Goal: Task Accomplishment & Management: Manage account settings

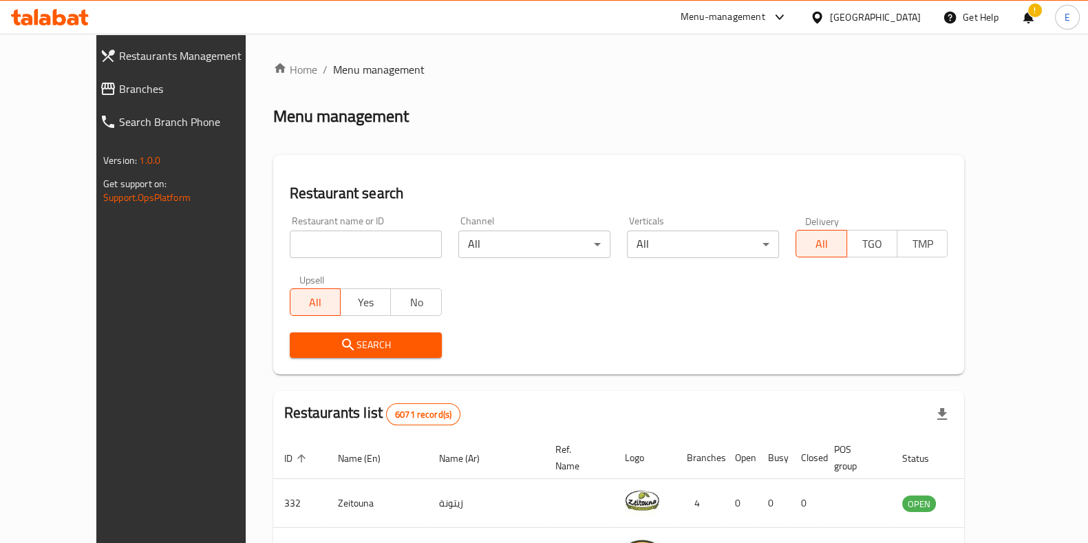
click at [367, 235] on input "search" at bounding box center [366, 244] width 152 height 28
type input "falafel pie"
click button "Search" at bounding box center [366, 344] width 152 height 25
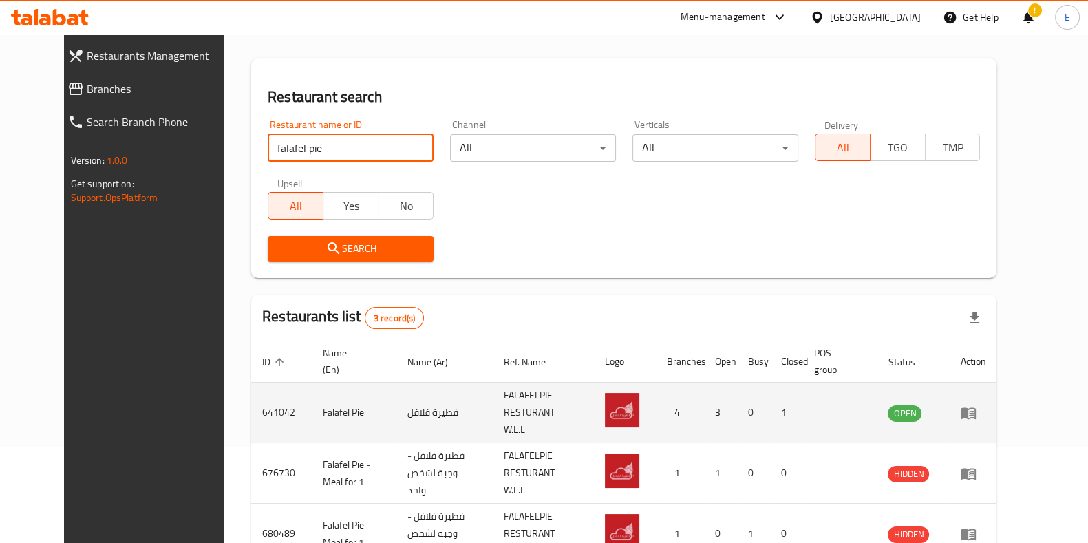
scroll to position [158, 0]
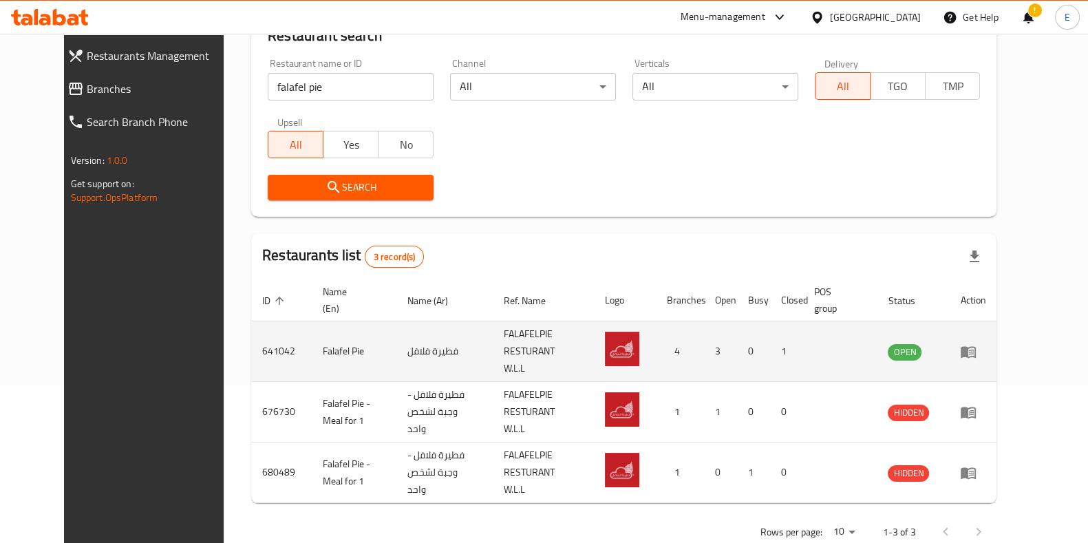
click at [976, 345] on icon "enhanced table" at bounding box center [968, 351] width 17 height 17
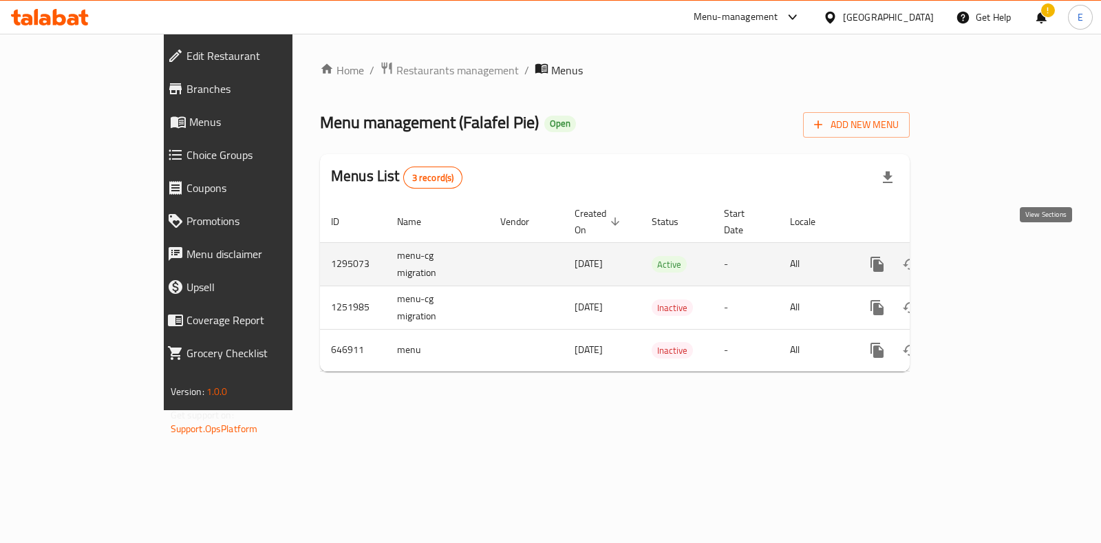
click at [985, 256] on icon "enhanced table" at bounding box center [976, 264] width 17 height 17
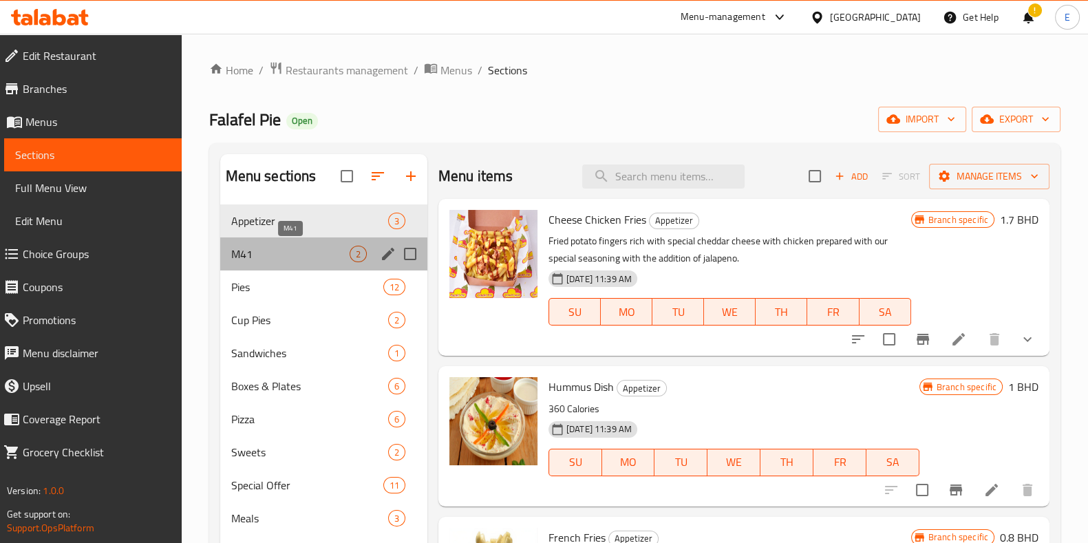
click at [265, 249] on span "M41" at bounding box center [290, 254] width 118 height 17
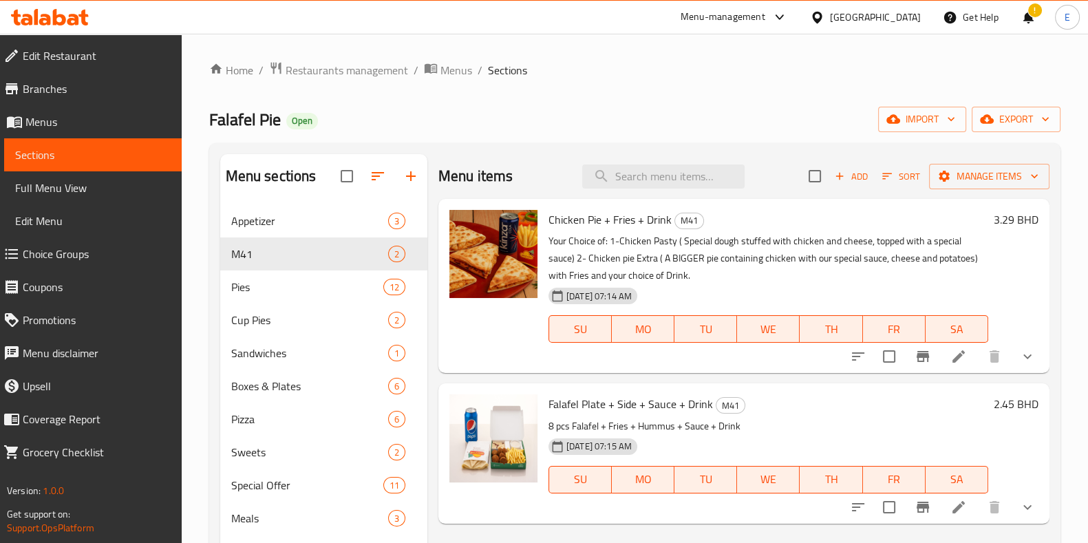
click at [1037, 363] on button "show more" at bounding box center [1027, 356] width 33 height 33
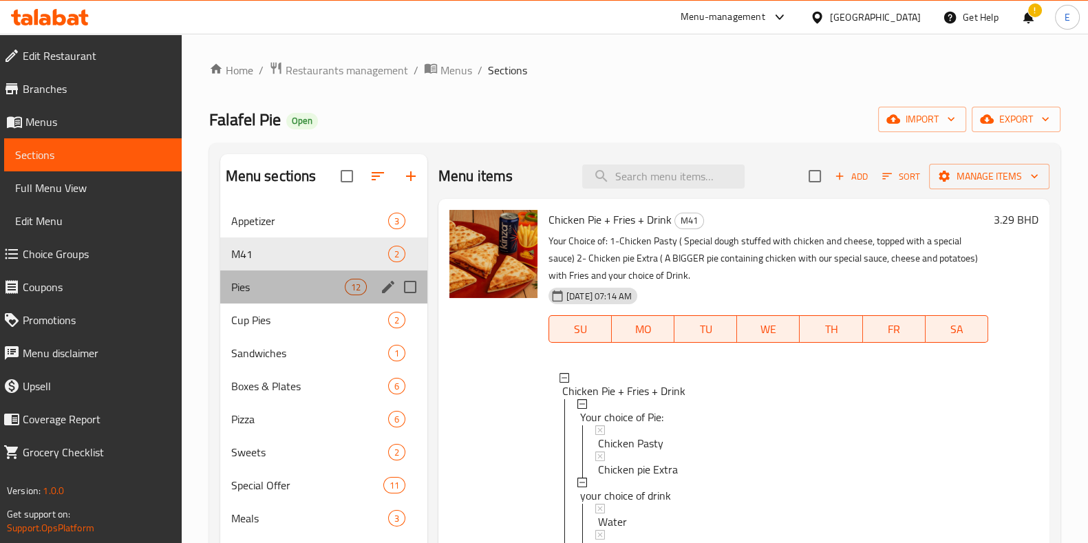
click at [270, 296] on div "Pies 12" at bounding box center [323, 286] width 207 height 33
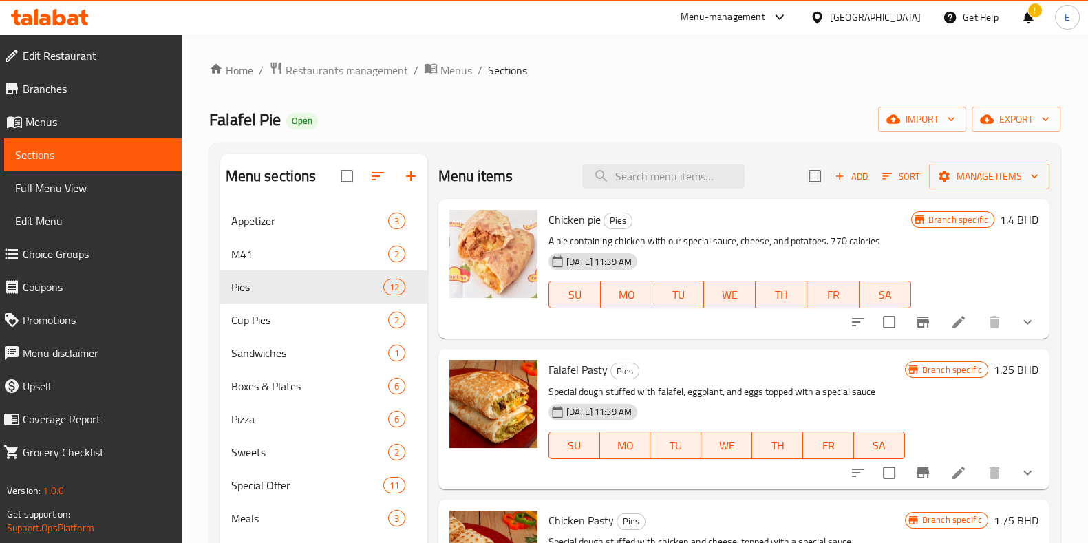
drag, startPoint x: 433, startPoint y: 164, endPoint x: 448, endPoint y: 122, distance: 43.7
click at [448, 122] on div "Falafel Pie Open import export" at bounding box center [634, 119] width 851 height 25
click at [289, 226] on span "Appetizer" at bounding box center [290, 221] width 118 height 17
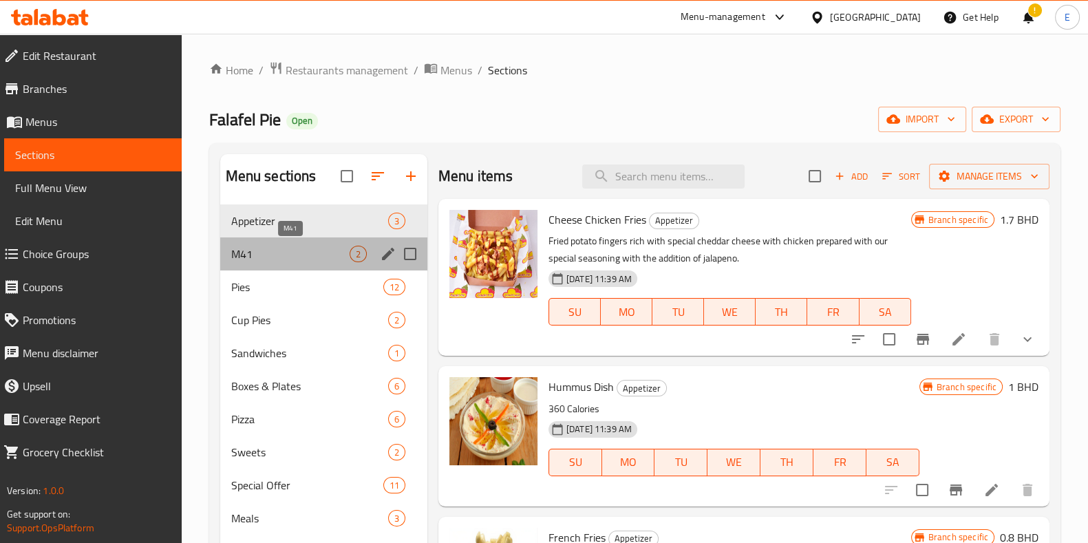
click at [300, 248] on span "M41" at bounding box center [290, 254] width 118 height 17
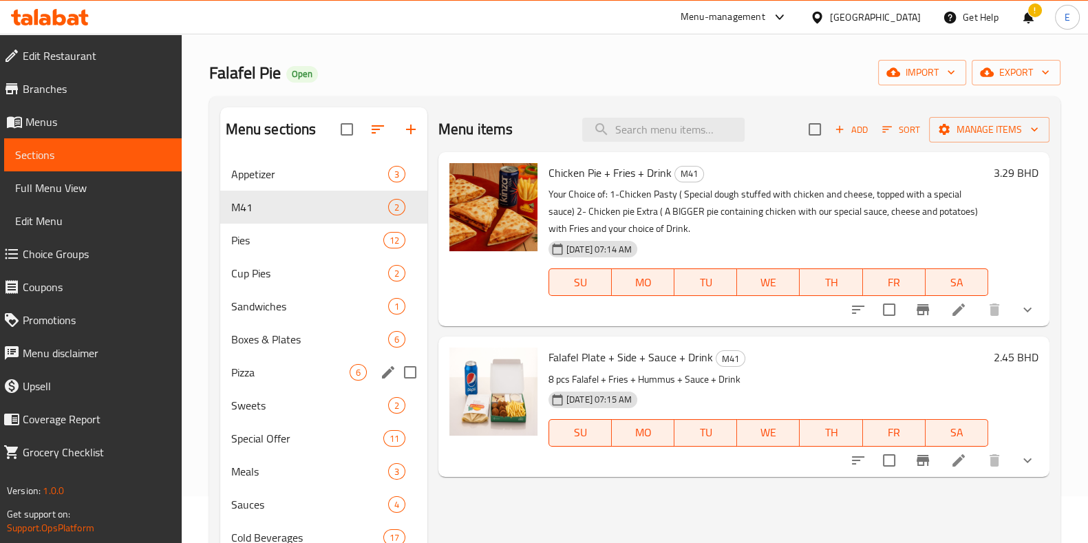
scroll to position [21, 0]
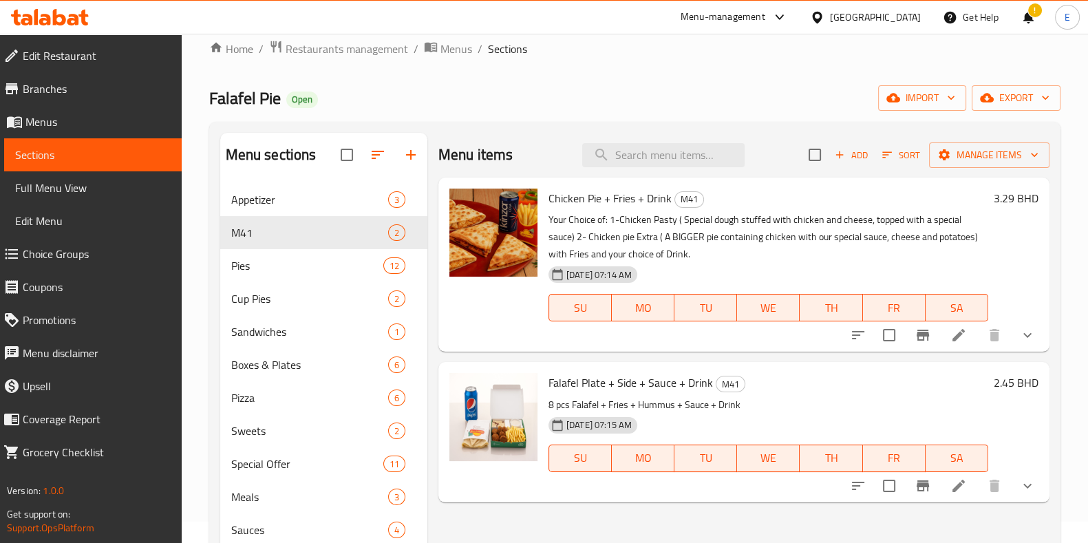
drag, startPoint x: 495, startPoint y: 299, endPoint x: 470, endPoint y: 314, distance: 29.4
click at [470, 314] on div at bounding box center [493, 264] width 99 height 163
click at [272, 363] on span "Boxes & Plates" at bounding box center [290, 364] width 118 height 17
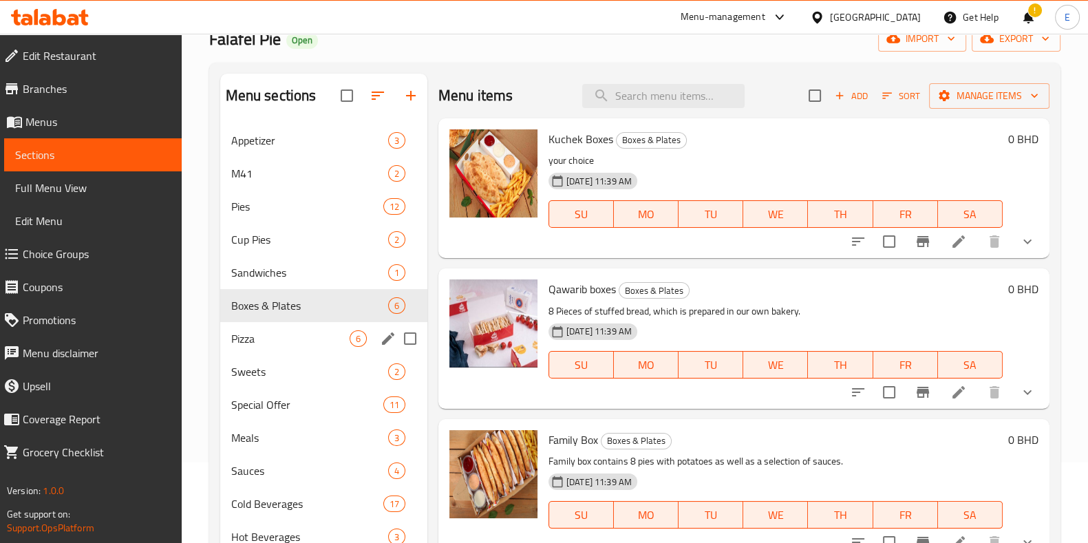
scroll to position [107, 0]
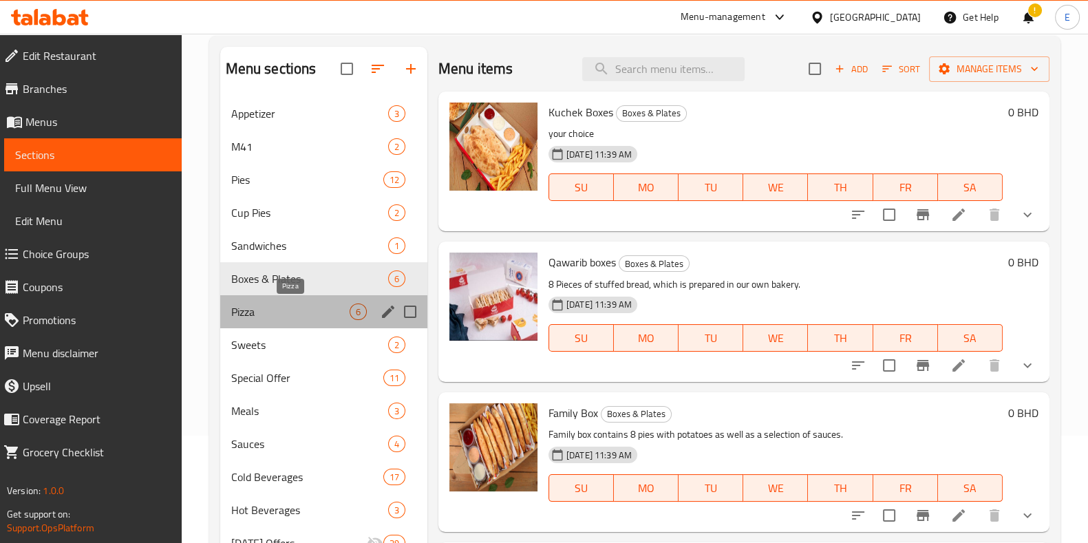
click at [286, 318] on span "Pizza" at bounding box center [290, 311] width 118 height 17
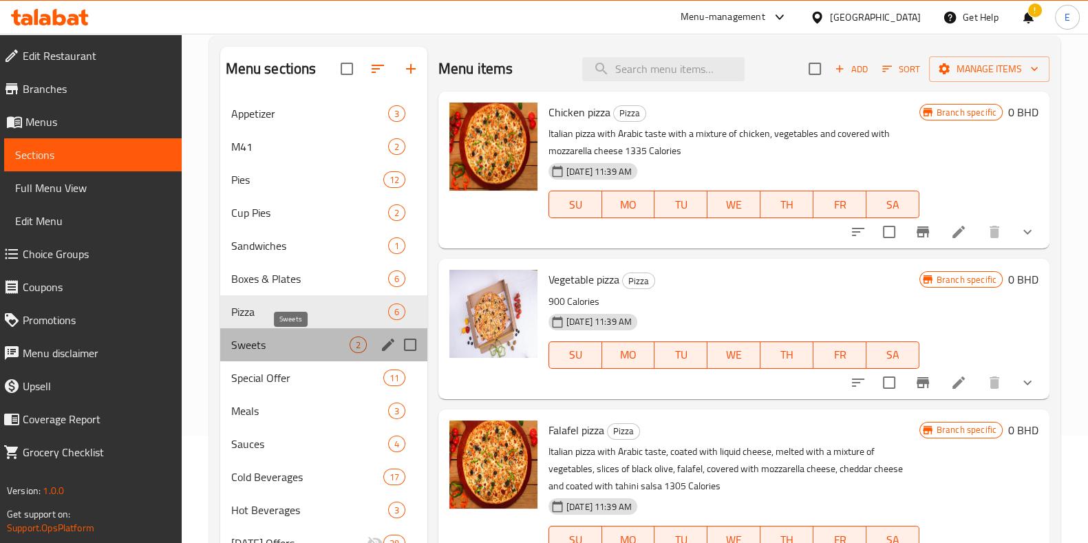
click at [286, 338] on span "Sweets" at bounding box center [290, 344] width 118 height 17
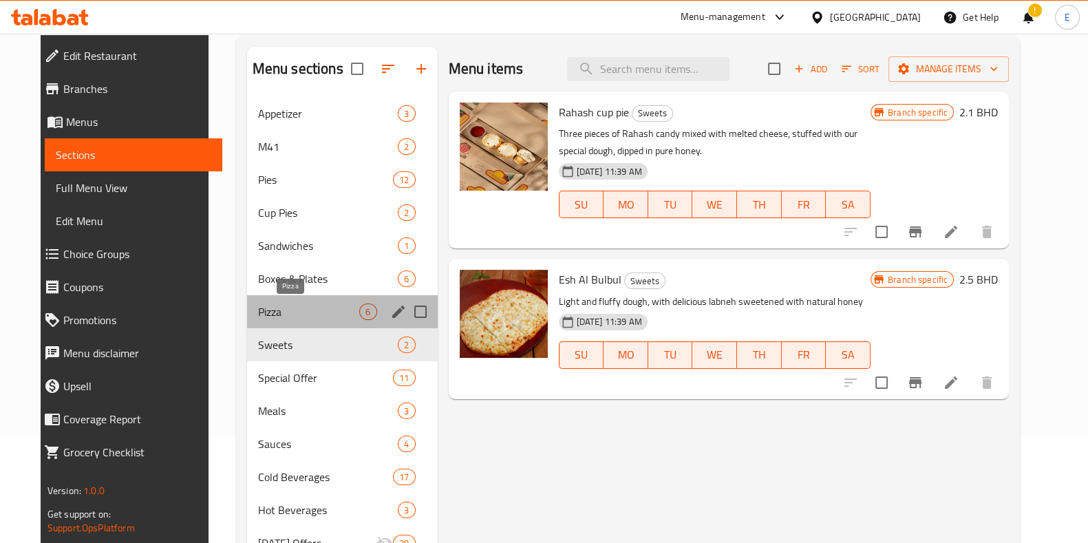
click at [298, 315] on span "Pizza" at bounding box center [309, 311] width 102 height 17
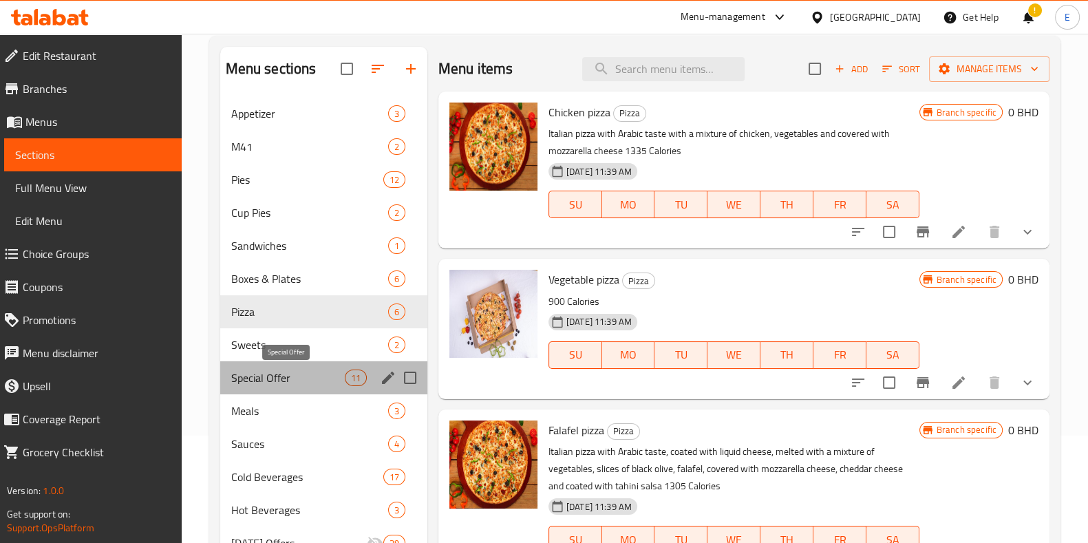
click at [297, 385] on span "Special Offer" at bounding box center [288, 377] width 114 height 17
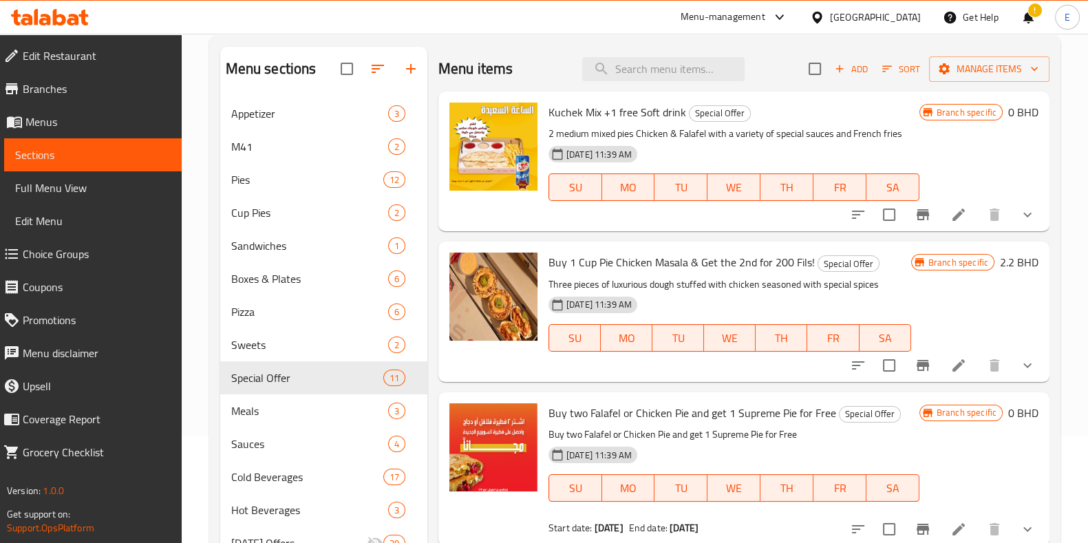
drag, startPoint x: 442, startPoint y: 46, endPoint x: 425, endPoint y: 43, distance: 18.2
drag, startPoint x: 425, startPoint y: 43, endPoint x: 211, endPoint y: 44, distance: 213.3
drag, startPoint x: 211, startPoint y: 44, endPoint x: 528, endPoint y: 52, distance: 317.3
click at [528, 52] on div "Menu items Add Sort Manage items" at bounding box center [743, 69] width 611 height 45
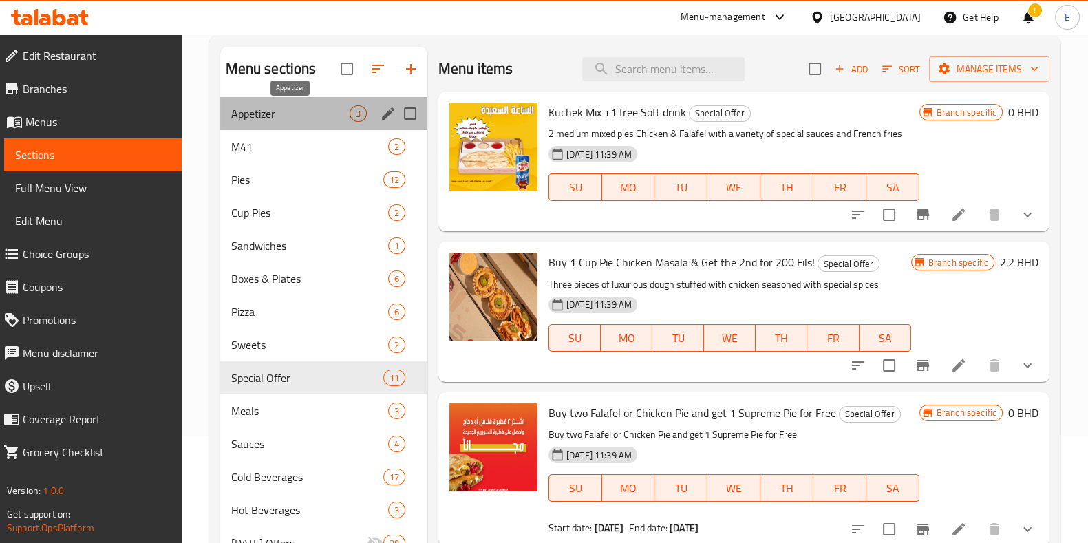
click at [325, 113] on span "Appetizer" at bounding box center [290, 113] width 118 height 17
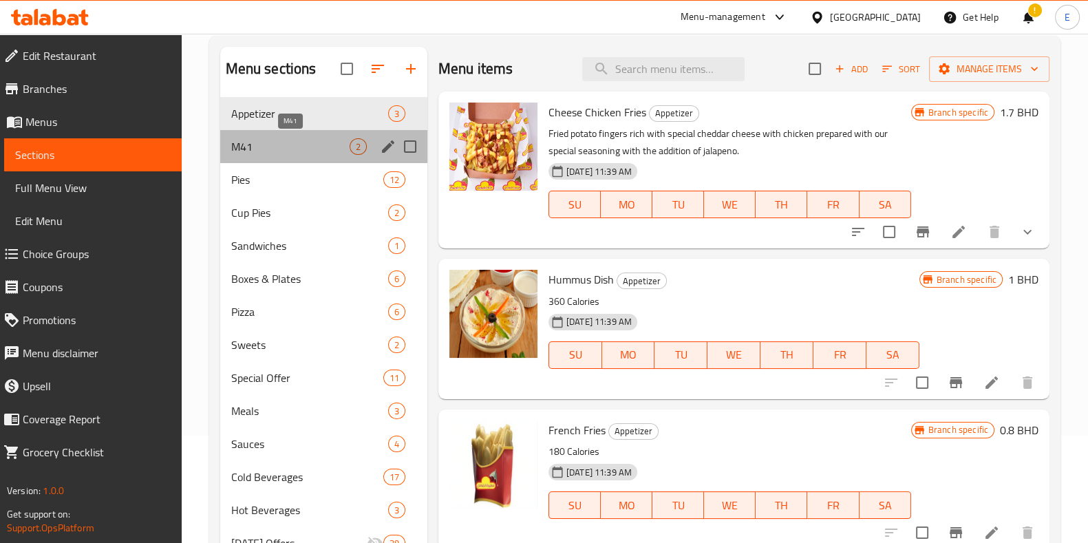
click at [314, 139] on span "M41" at bounding box center [290, 146] width 118 height 17
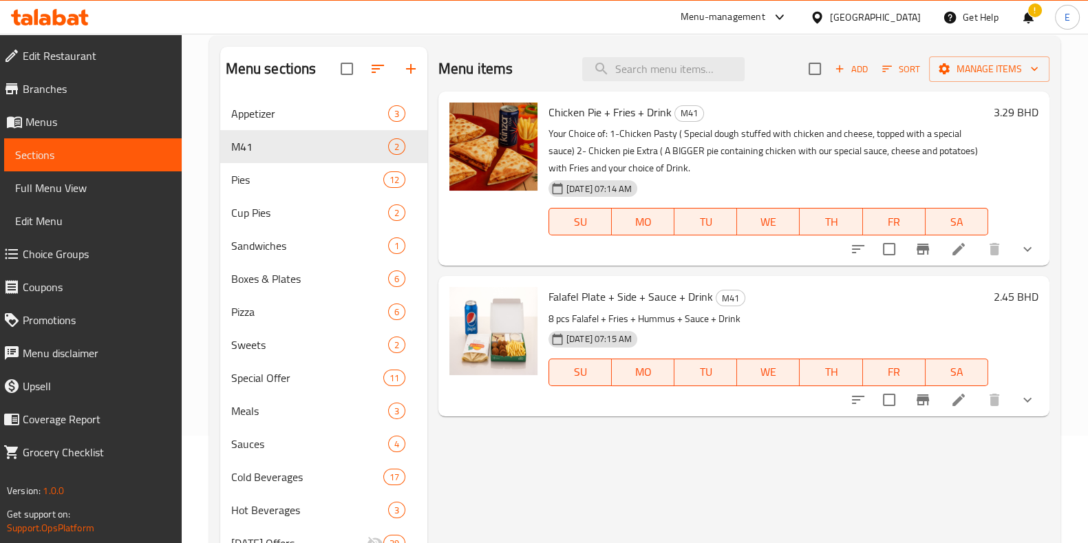
drag, startPoint x: 422, startPoint y: 51, endPoint x: 432, endPoint y: 52, distance: 9.7
click at [440, 43] on div "Menu sections Appetizer 3 M41 2 Pies 12 Cup Pies 2 Sandwiches 1 Boxes & Plates …" at bounding box center [634, 405] width 851 height 738
click at [427, 36] on div "Menu sections Appetizer 3 M41 2 Pies 12 Cup Pies 2 Sandwiches 1 Boxes & Plates …" at bounding box center [634, 405] width 851 height 738
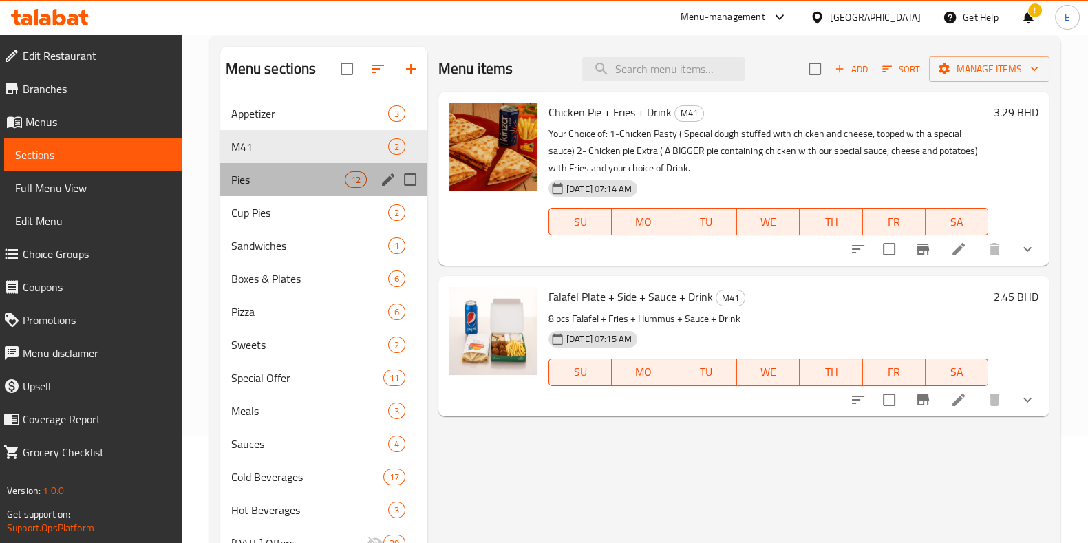
click at [289, 188] on div "Pies 12" at bounding box center [323, 179] width 207 height 33
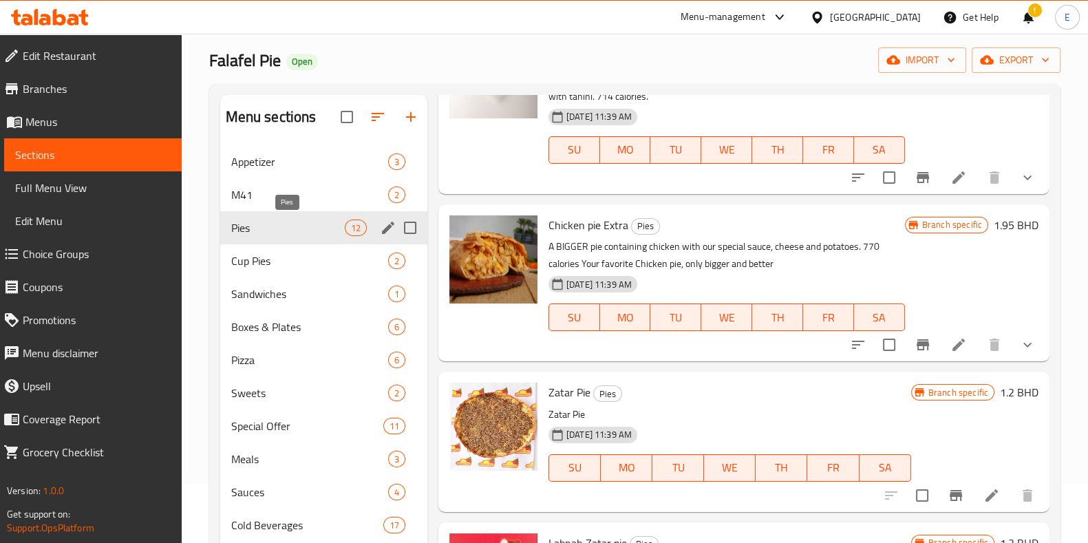
scroll to position [21, 0]
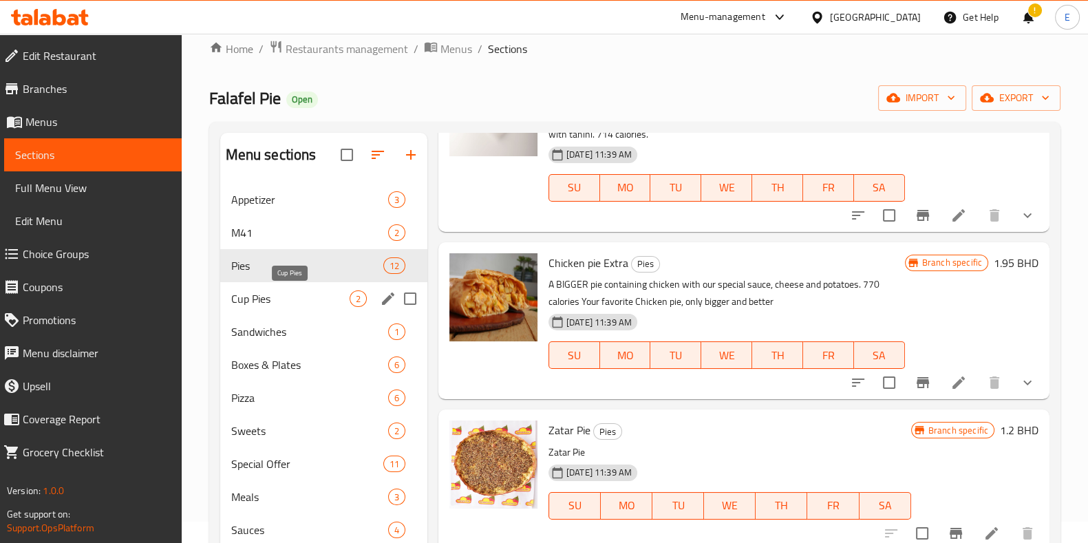
click at [294, 299] on span "Cup Pies" at bounding box center [290, 298] width 118 height 17
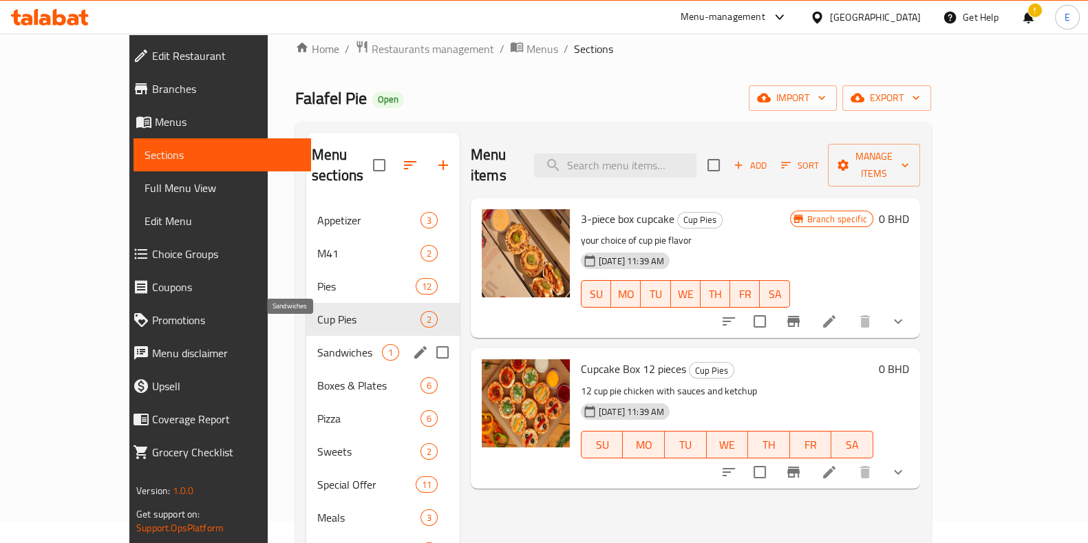
click at [317, 344] on span "Sandwiches" at bounding box center [349, 352] width 65 height 17
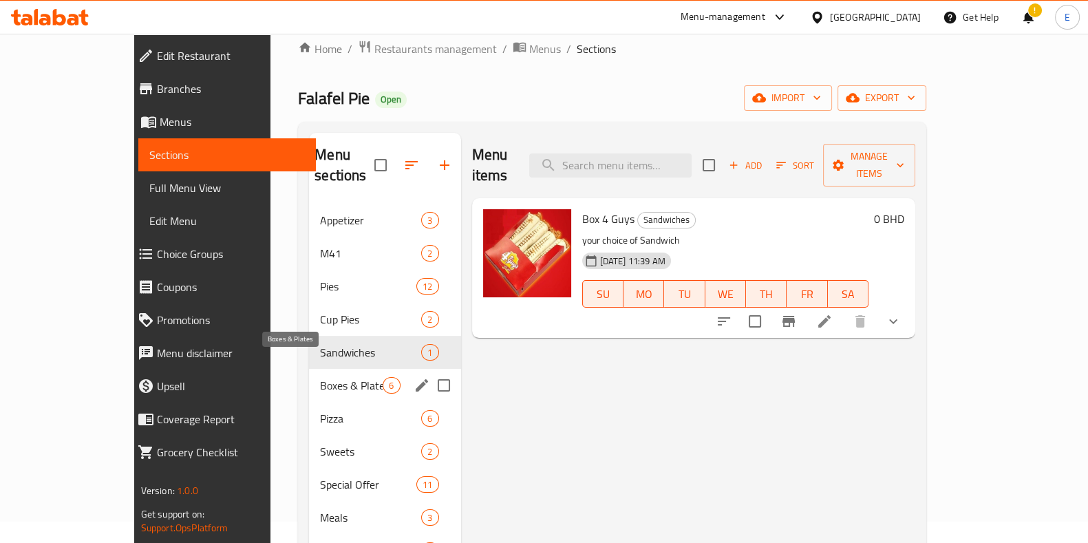
click at [320, 377] on span "Boxes & Plates" at bounding box center [351, 385] width 63 height 17
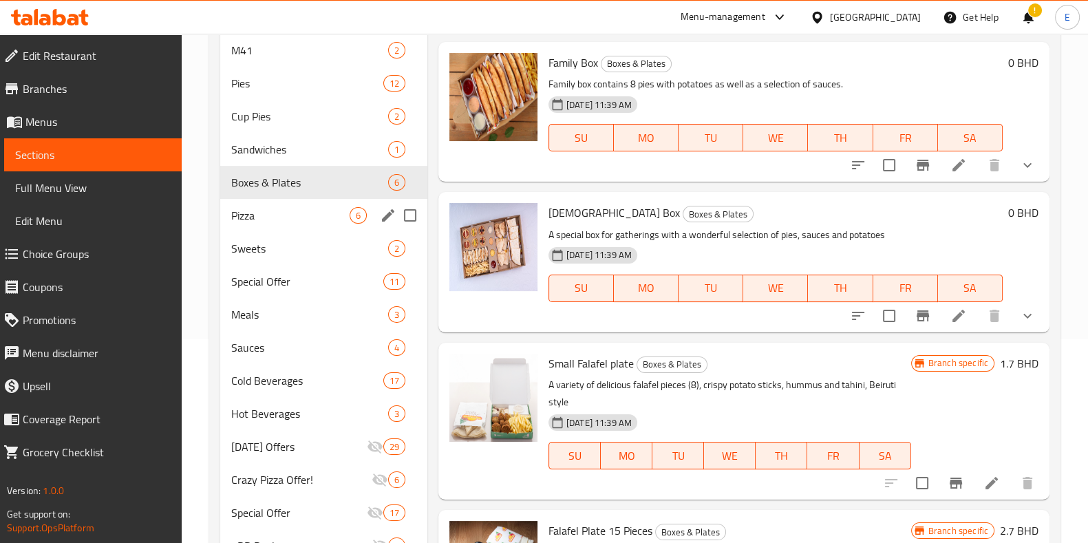
scroll to position [193, 0]
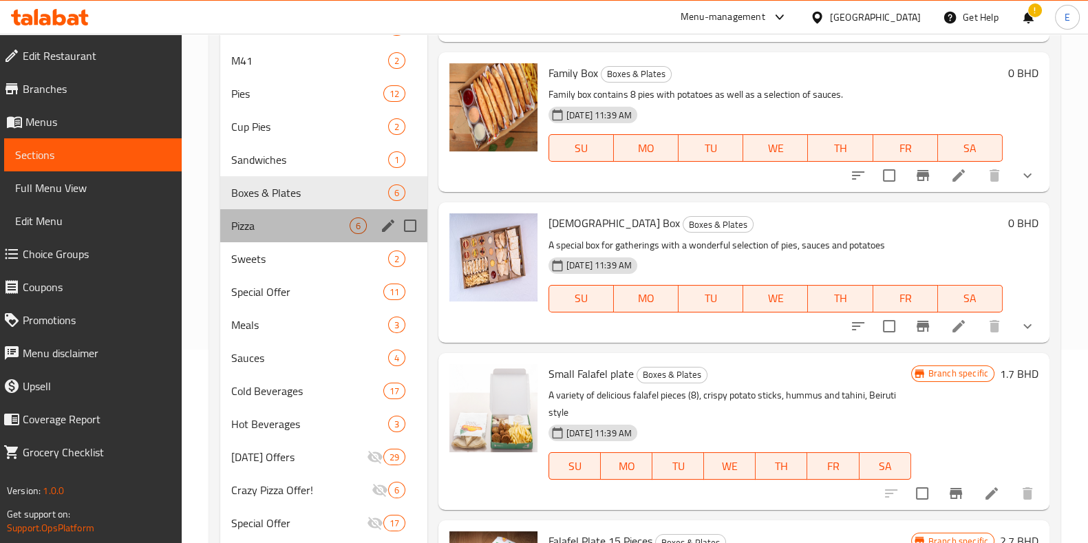
click at [302, 239] on div "Pizza 6" at bounding box center [323, 225] width 207 height 33
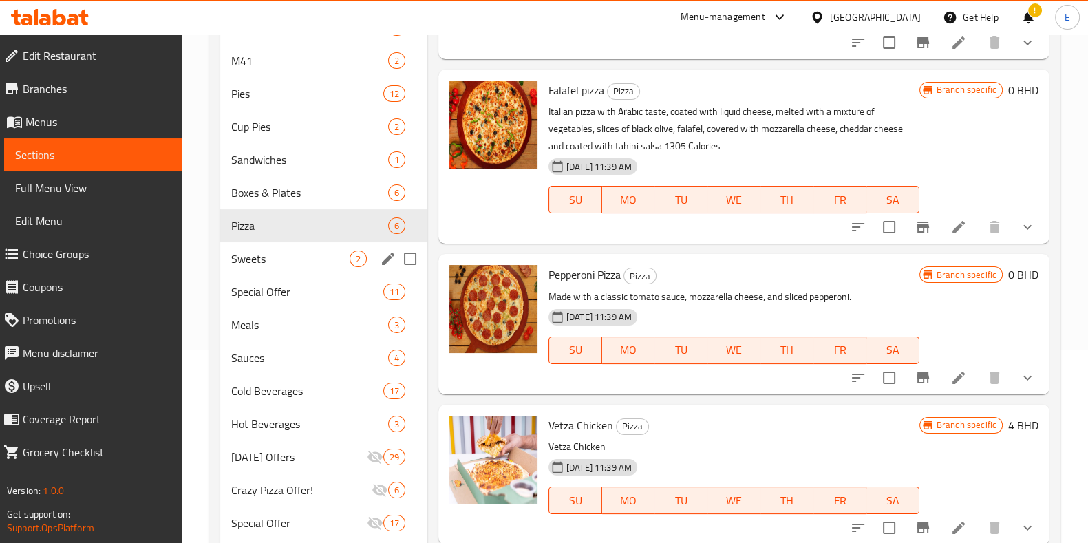
click at [296, 272] on div "Sweets 2" at bounding box center [323, 258] width 207 height 33
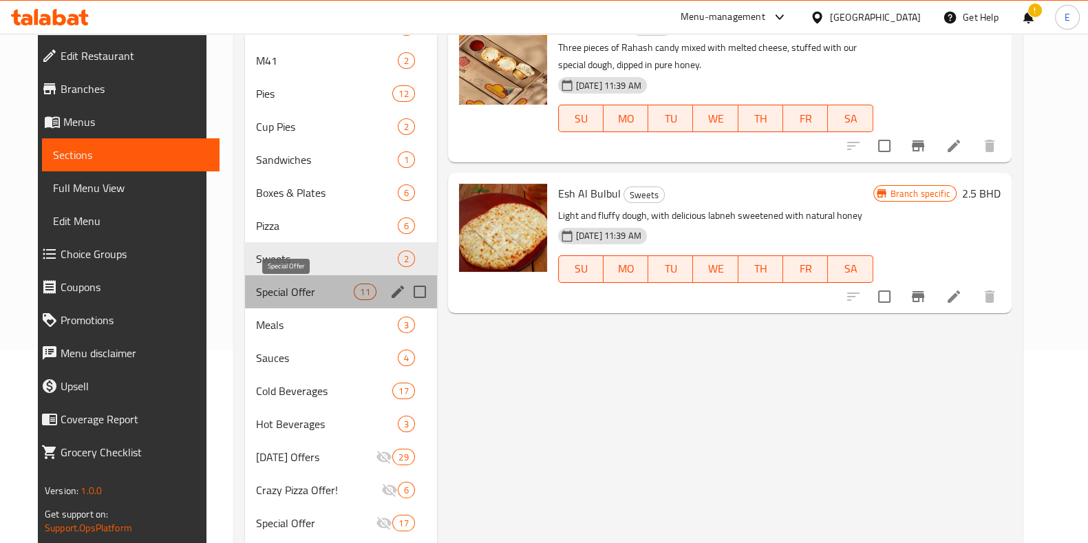
click at [301, 297] on span "Special Offer" at bounding box center [305, 291] width 98 height 17
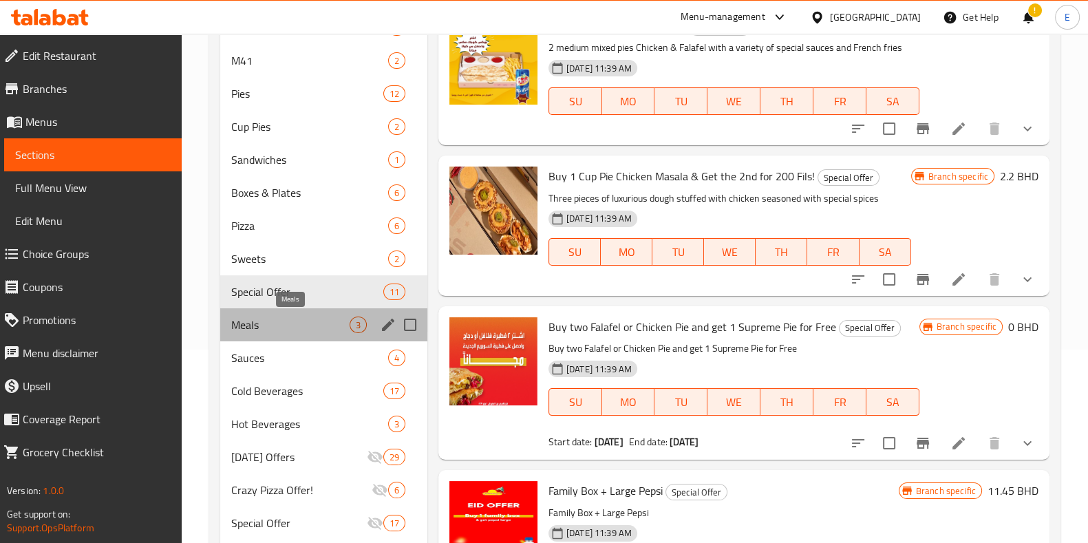
click at [292, 322] on span "Meals" at bounding box center [290, 324] width 118 height 17
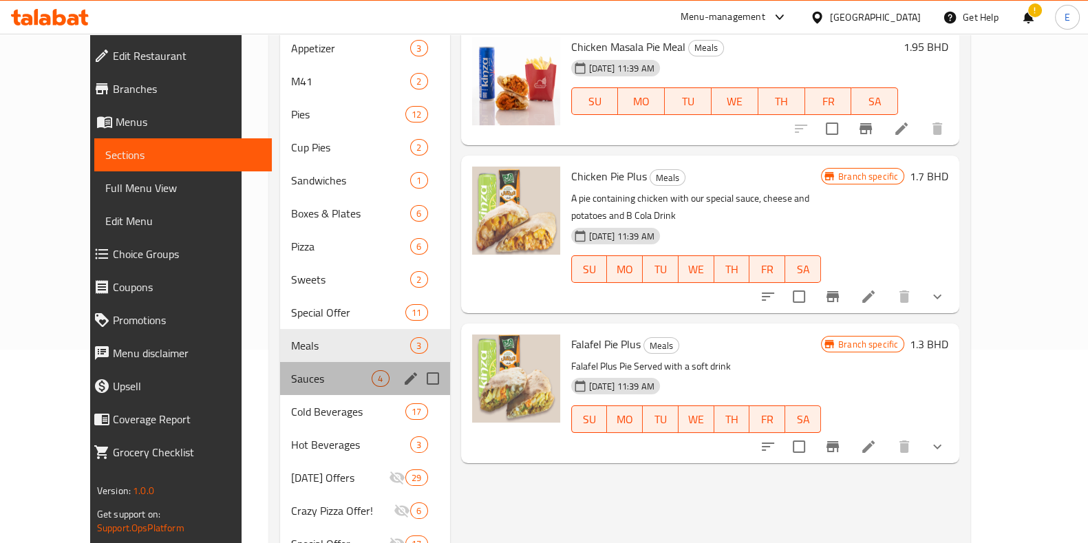
click at [303, 370] on span "Sauces" at bounding box center [331, 378] width 81 height 17
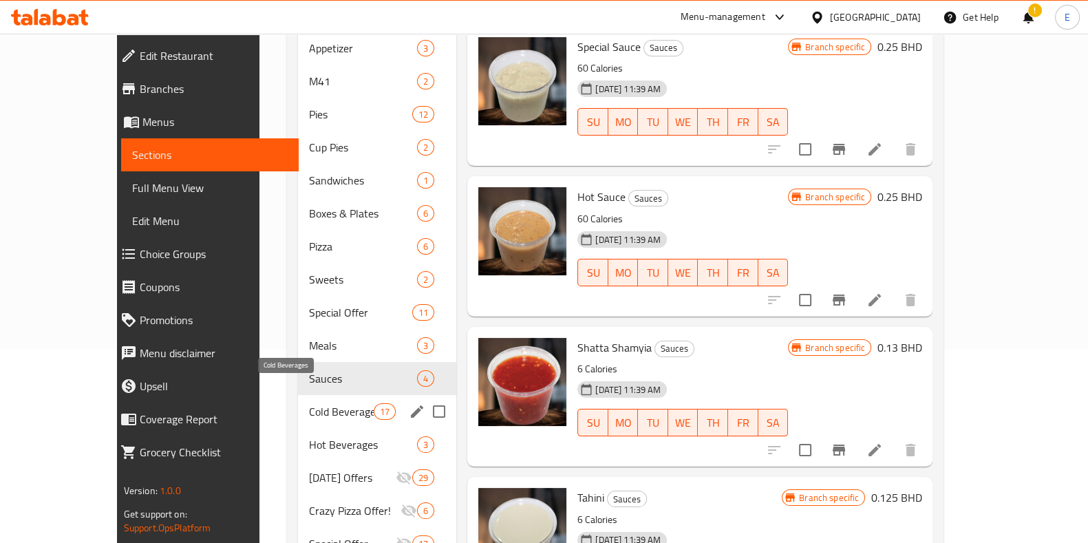
click at [309, 403] on span "Cold Beverages" at bounding box center [341, 411] width 65 height 17
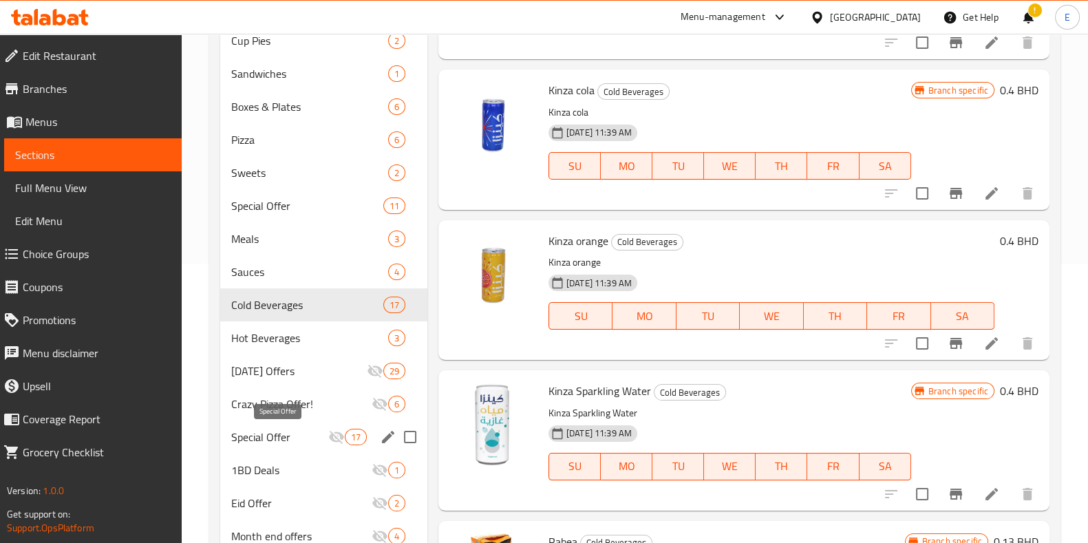
scroll to position [365, 0]
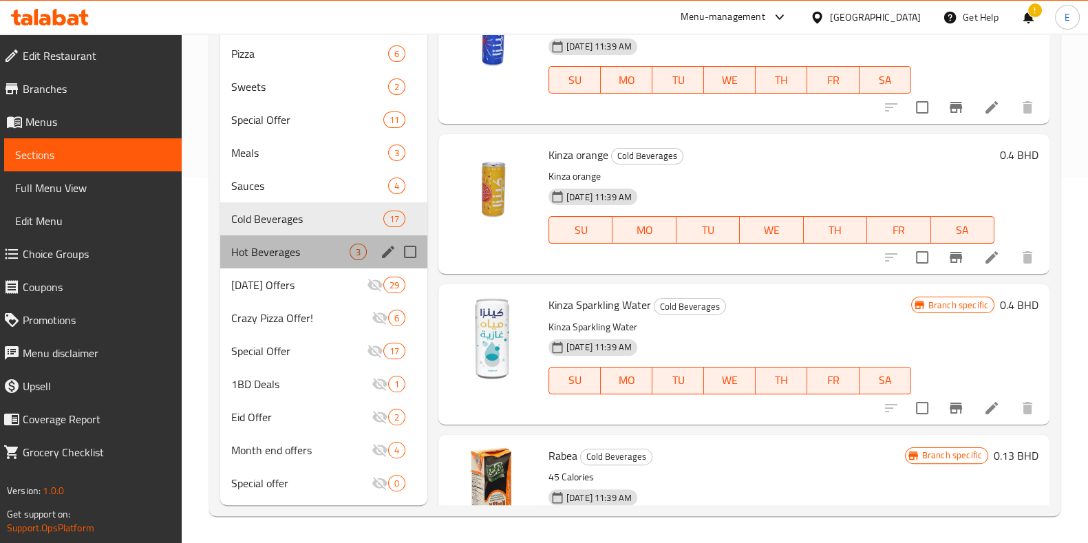
click at [269, 261] on div "Hot Beverages 3" at bounding box center [323, 251] width 207 height 33
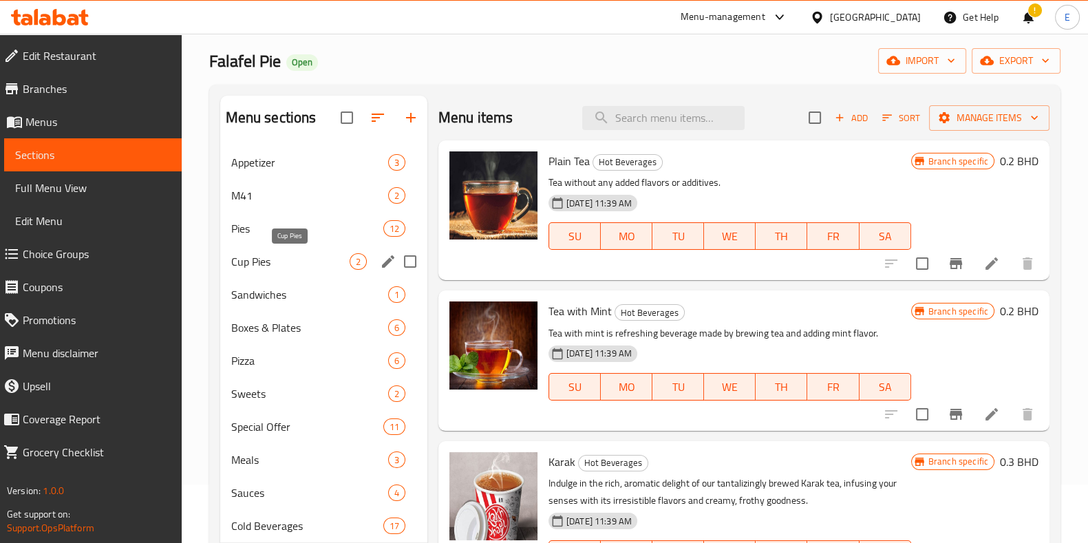
scroll to position [85, 0]
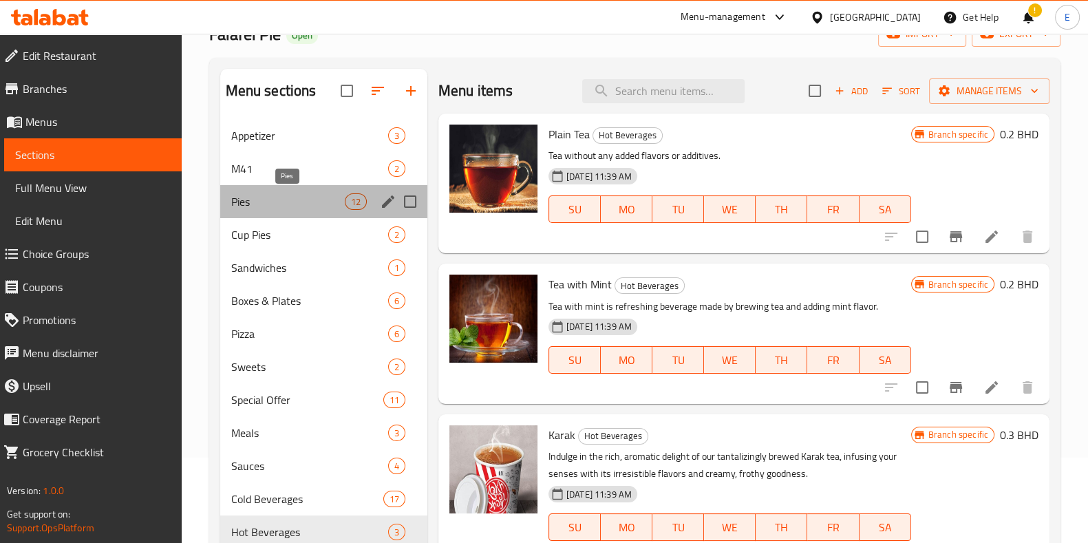
click at [272, 205] on span "Pies" at bounding box center [288, 201] width 114 height 17
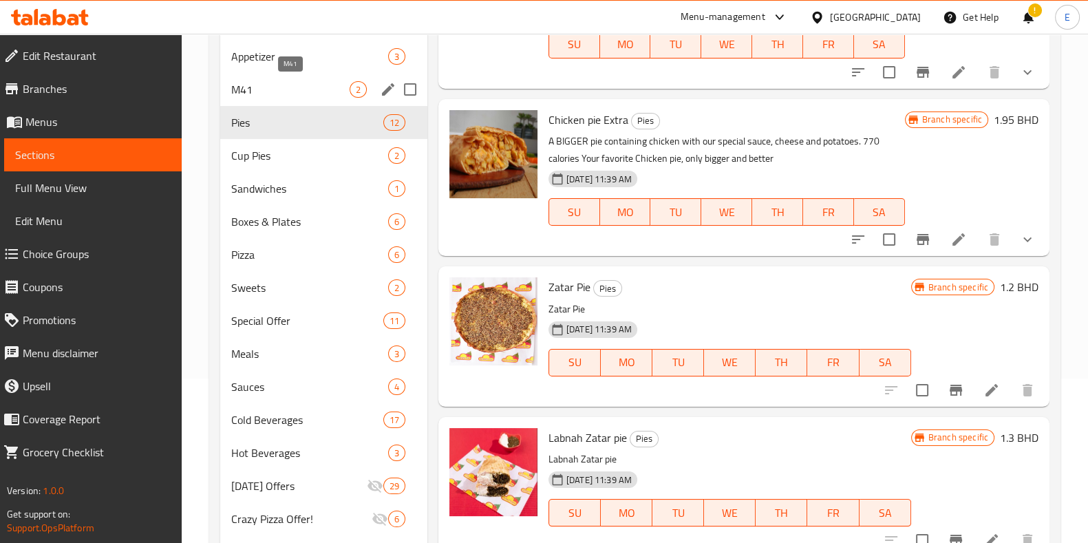
scroll to position [85, 0]
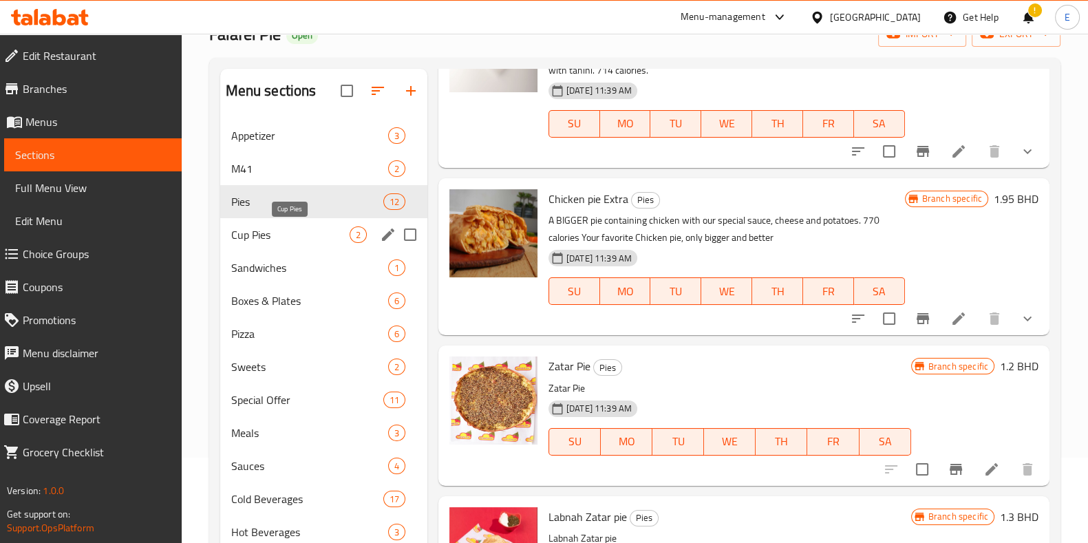
click at [299, 239] on span "Cup Pies" at bounding box center [290, 234] width 118 height 17
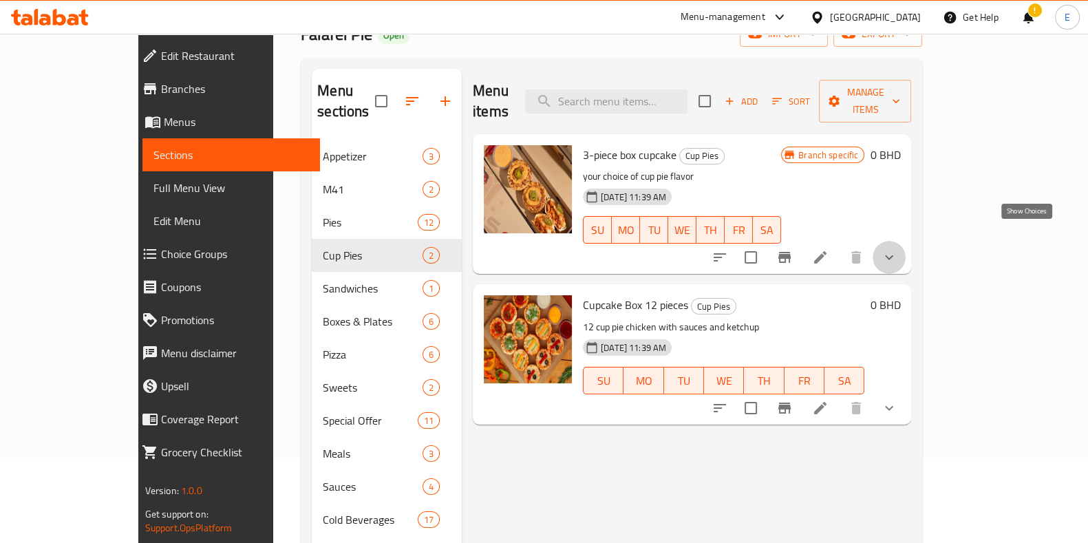
click at [897, 249] on icon "show more" at bounding box center [889, 257] width 17 height 17
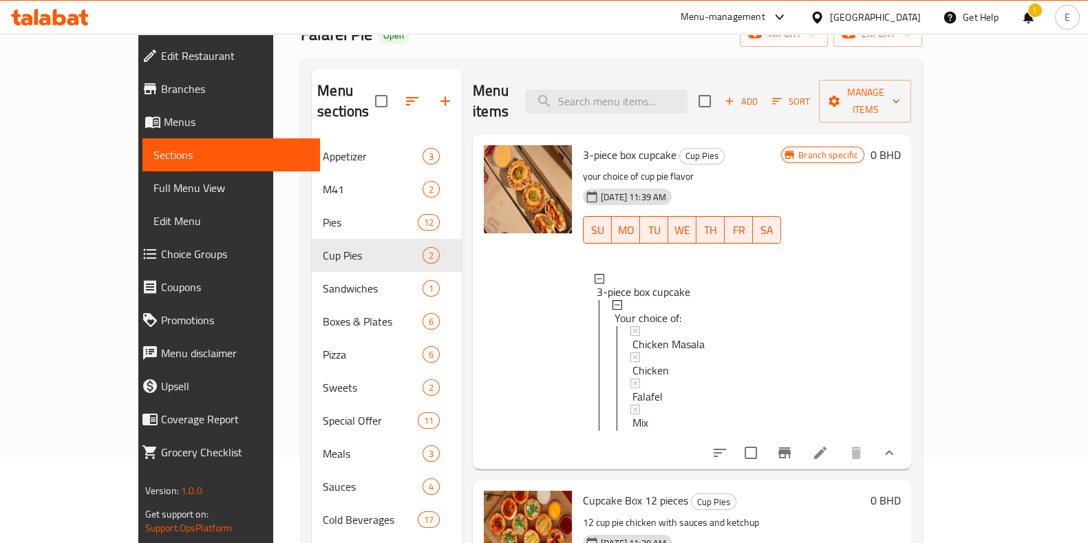
drag, startPoint x: 454, startPoint y: 69, endPoint x: 438, endPoint y: 63, distance: 17.4
drag, startPoint x: 438, startPoint y: 63, endPoint x: 423, endPoint y: 64, distance: 14.5
drag, startPoint x: 423, startPoint y: 64, endPoint x: 397, endPoint y: 63, distance: 26.2
click at [397, 63] on div "Menu sections Appetizer 3 M41 2 Pies 12 Cup Pies 2 Sandwiches 1 Boxes & Plates …" at bounding box center [611, 437] width 621 height 759
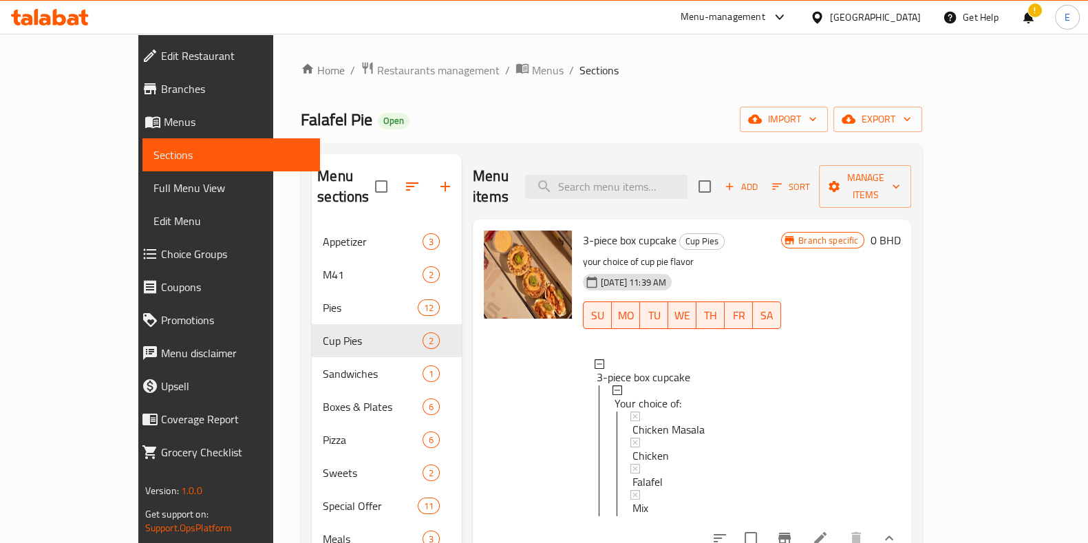
drag, startPoint x: 440, startPoint y: 169, endPoint x: 434, endPoint y: 161, distance: 9.4
drag, startPoint x: 434, startPoint y: 161, endPoint x: 438, endPoint y: 136, distance: 25.7
drag, startPoint x: 438, startPoint y: 136, endPoint x: 425, endPoint y: 124, distance: 17.5
click at [425, 124] on div "Falafel Pie Open import export" at bounding box center [611, 119] width 621 height 25
drag, startPoint x: 451, startPoint y: 139, endPoint x: 440, endPoint y: 136, distance: 10.9
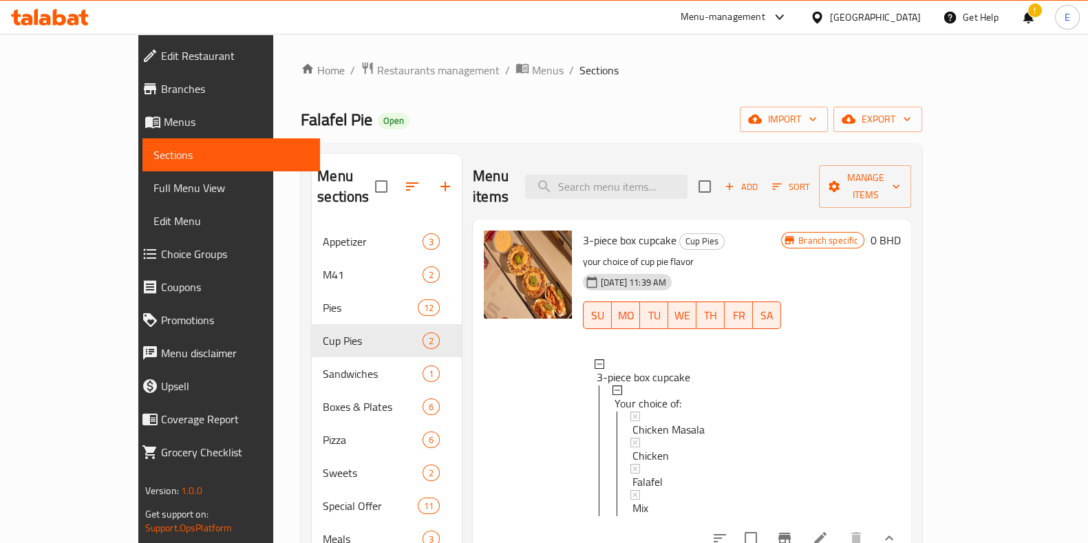
drag, startPoint x: 440, startPoint y: 136, endPoint x: 414, endPoint y: 110, distance: 36.5
click at [414, 110] on div "Falafel Pie Open import export" at bounding box center [611, 119] width 621 height 25
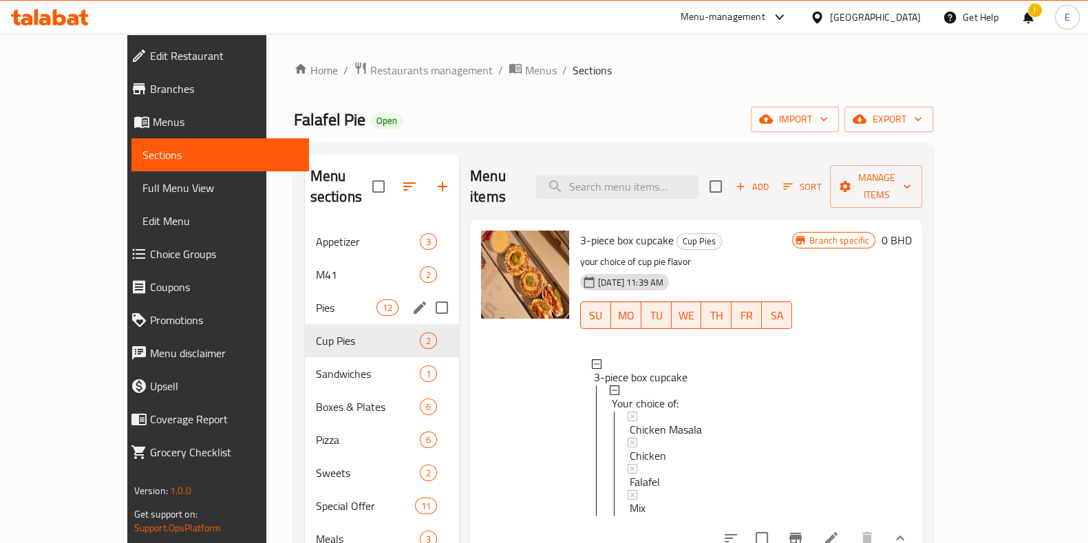
click at [305, 296] on div "Pies 12" at bounding box center [382, 307] width 154 height 33
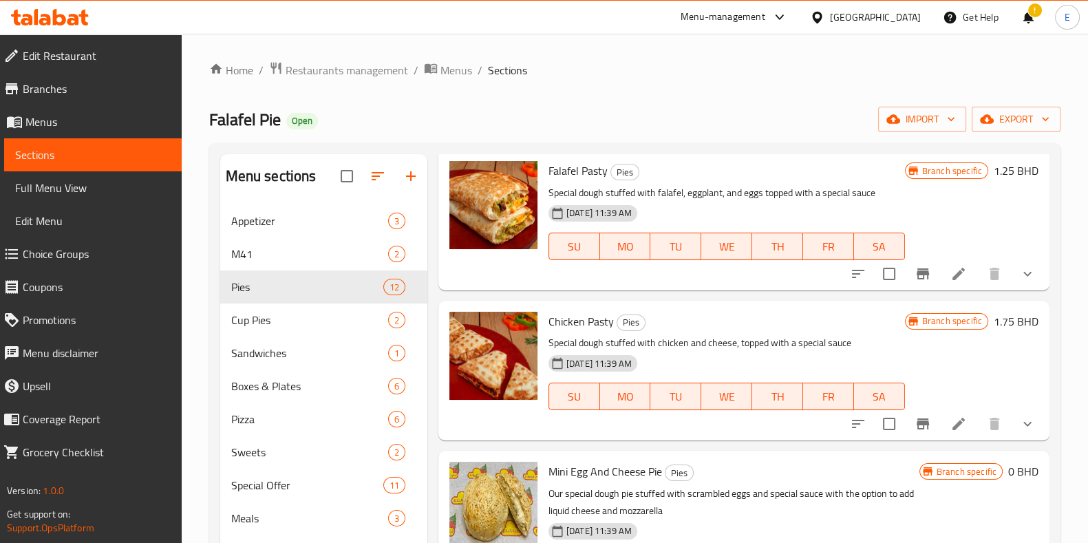
scroll to position [171, 0]
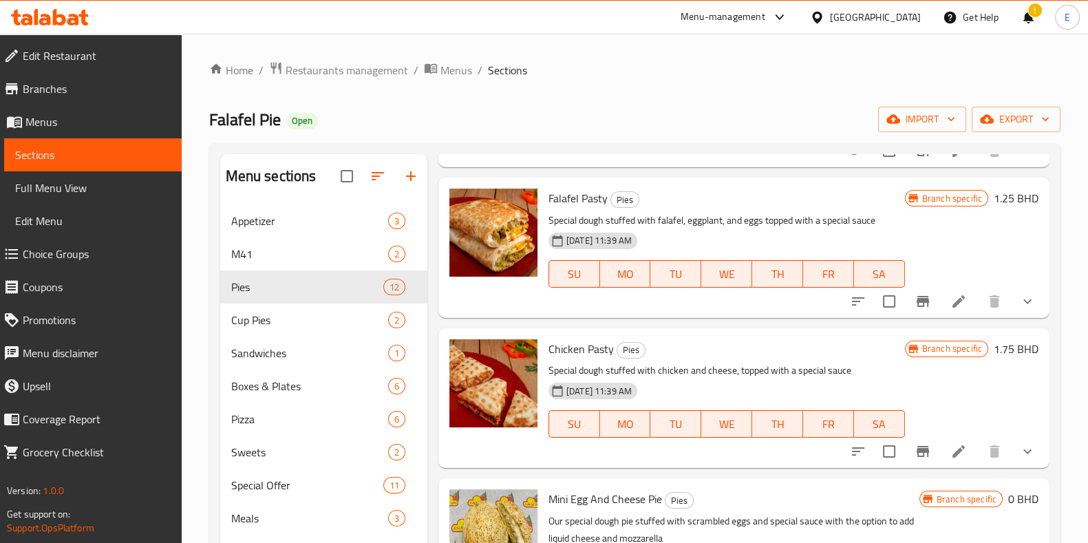
drag, startPoint x: 431, startPoint y: 132, endPoint x: 347, endPoint y: 132, distance: 83.2
click at [347, 132] on div "Falafel Pie Open import export" at bounding box center [634, 119] width 851 height 25
drag, startPoint x: 191, startPoint y: 100, endPoint x: 631, endPoint y: 124, distance: 440.3
click at [631, 124] on div "Falafel Pie Open import export" at bounding box center [634, 119] width 851 height 25
click at [336, 68] on span "Restaurants management" at bounding box center [347, 70] width 122 height 17
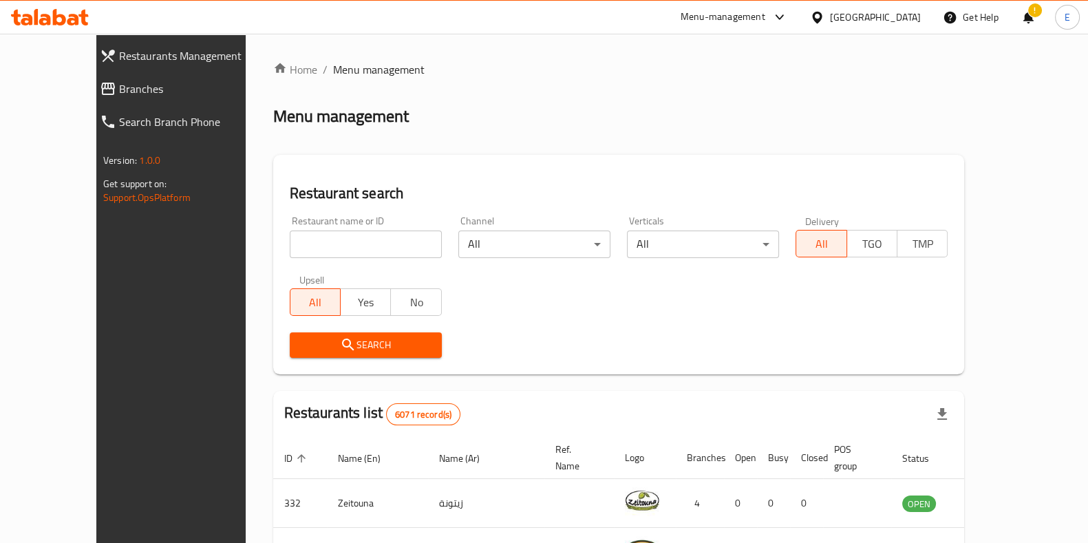
click at [315, 239] on div "Home / Menu management Menu management Restaurant search Restaurant name or ID …" at bounding box center [618, 501] width 691 height 881
click at [295, 250] on input "search" at bounding box center [366, 244] width 152 height 28
paste input "Manaeesh"
type input "Manaeesh"
click button "Search" at bounding box center [366, 344] width 152 height 25
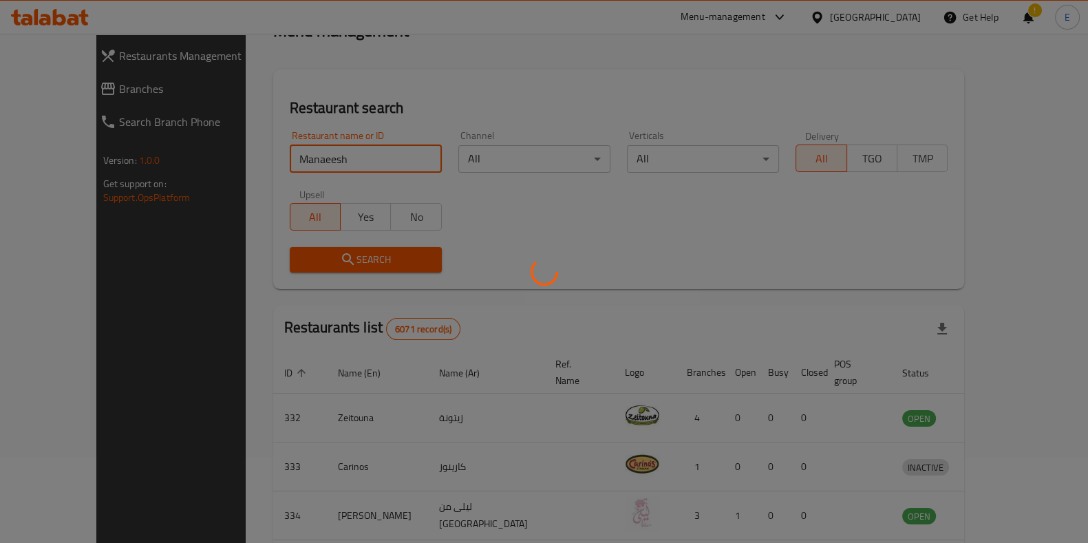
scroll to position [171, 0]
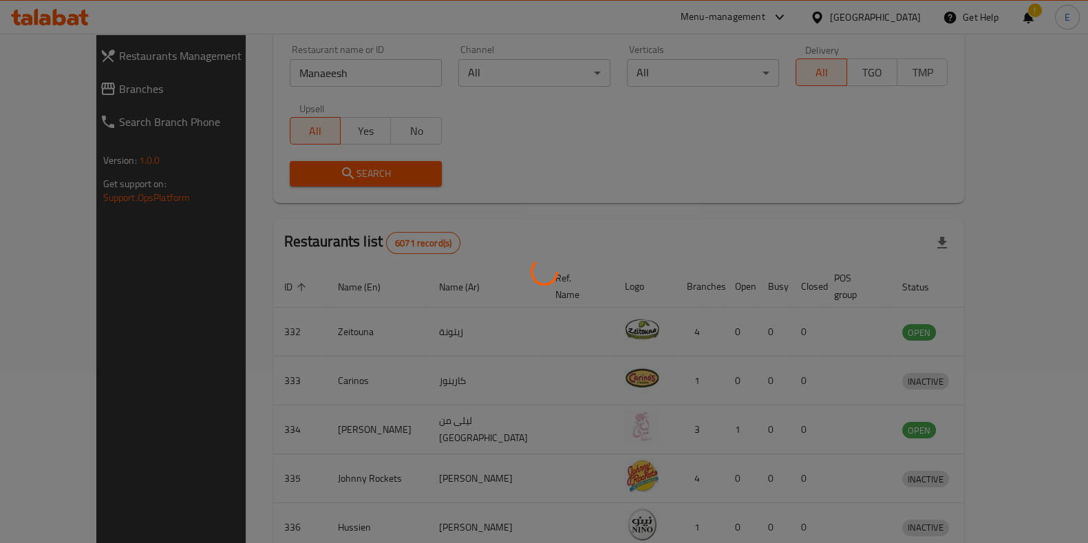
drag, startPoint x: 207, startPoint y: 215, endPoint x: 583, endPoint y: 195, distance: 376.2
click at [583, 195] on div at bounding box center [544, 271] width 1088 height 543
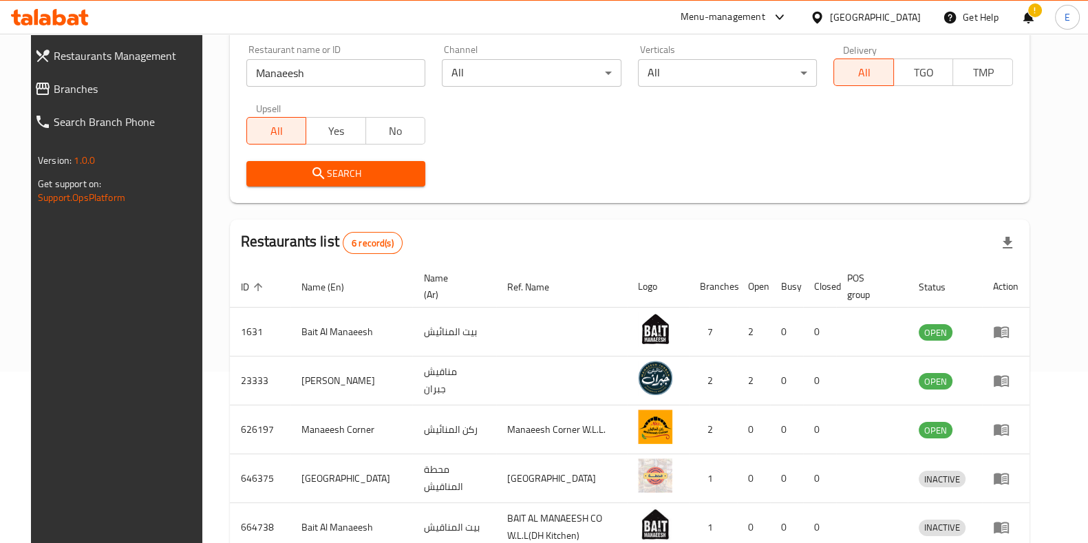
click at [506, 153] on div "Search" at bounding box center [629, 174] width 783 height 42
drag, startPoint x: 201, startPoint y: 14, endPoint x: 435, endPoint y: 8, distance: 234.0
drag, startPoint x: 435, startPoint y: 8, endPoint x: 194, endPoint y: 18, distance: 241.0
drag, startPoint x: 194, startPoint y: 18, endPoint x: 617, endPoint y: 160, distance: 446.2
click at [617, 160] on div "Search" at bounding box center [629, 174] width 783 height 42
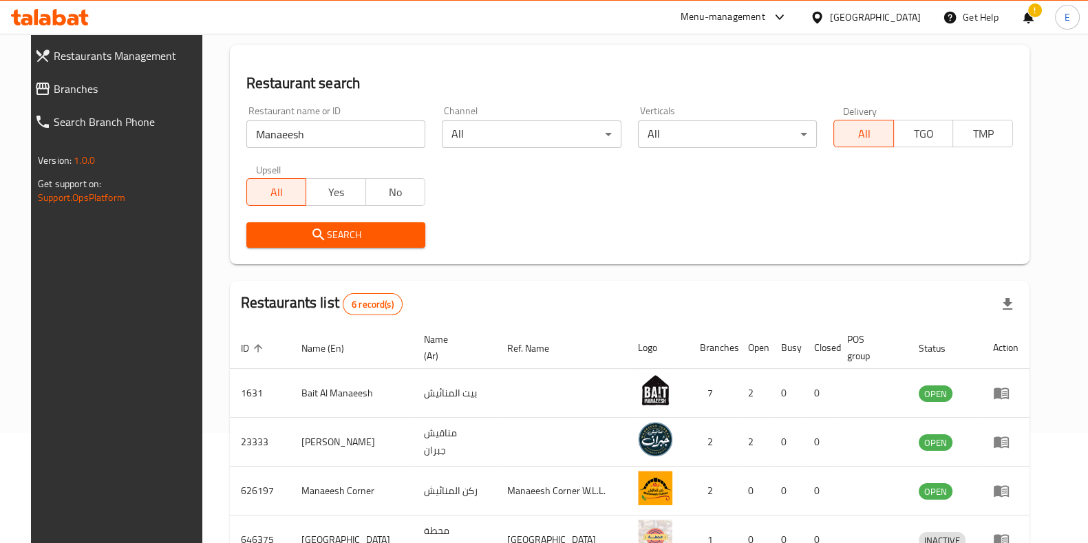
scroll to position [0, 0]
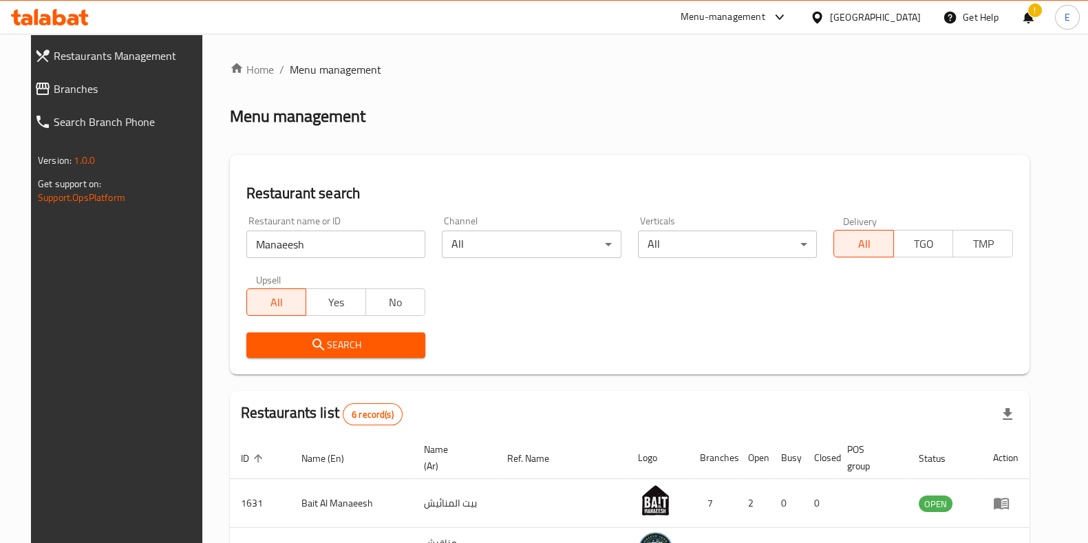
drag, startPoint x: 199, startPoint y: 29, endPoint x: 590, endPoint y: 144, distance: 407.3
click at [590, 144] on div "Home / Menu management Menu management Restaurant search Restaurant name or ID …" at bounding box center [629, 454] width 799 height 786
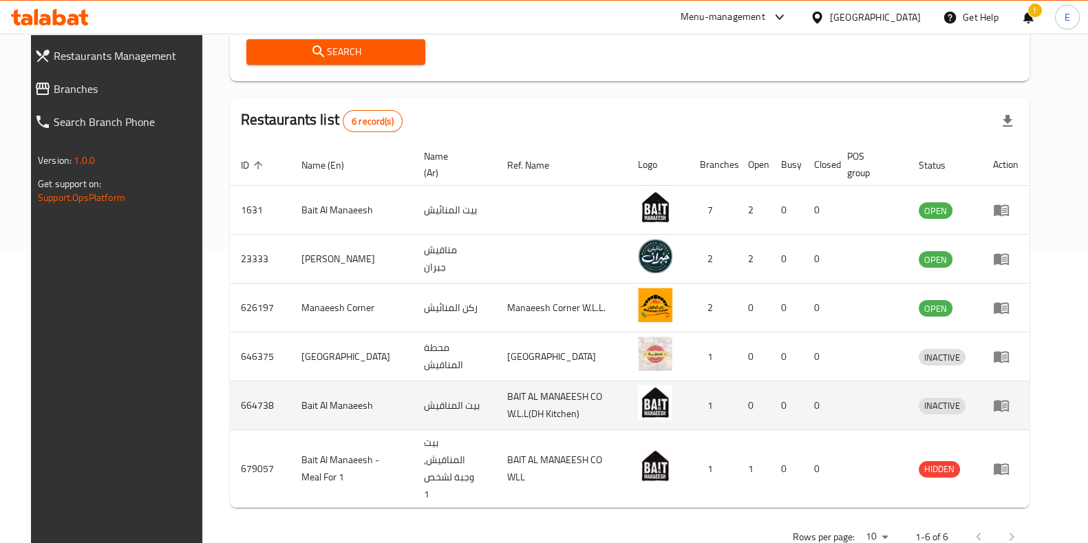
scroll to position [304, 0]
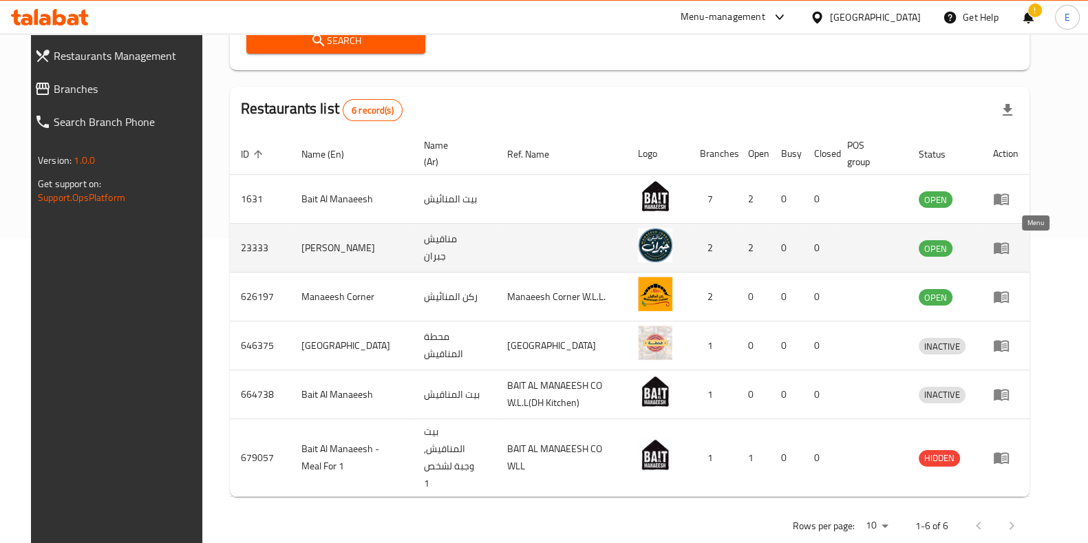
click at [1018, 241] on link "enhanced table" at bounding box center [1005, 247] width 25 height 17
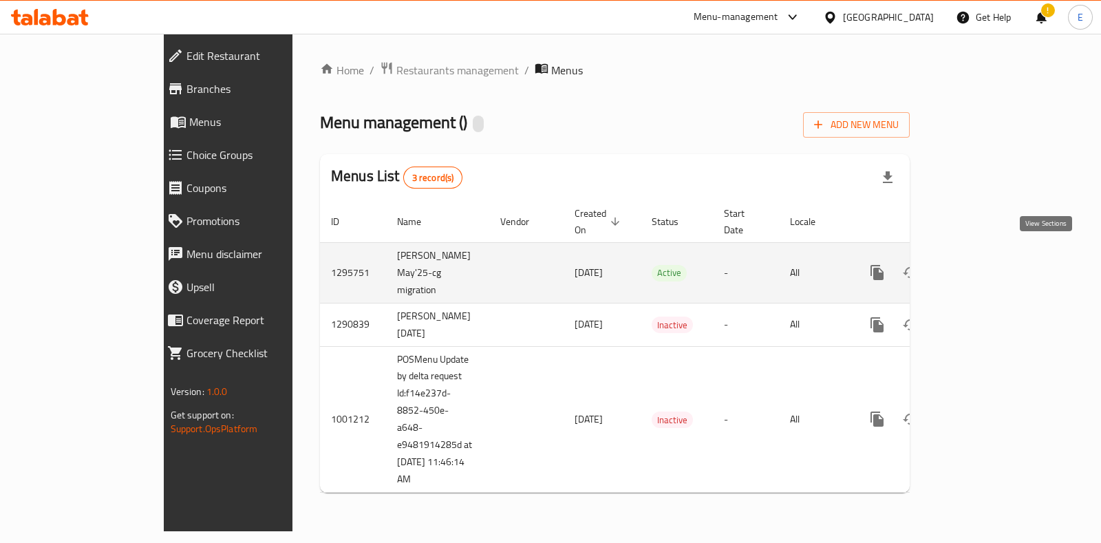
click at [985, 264] on icon "enhanced table" at bounding box center [976, 272] width 17 height 17
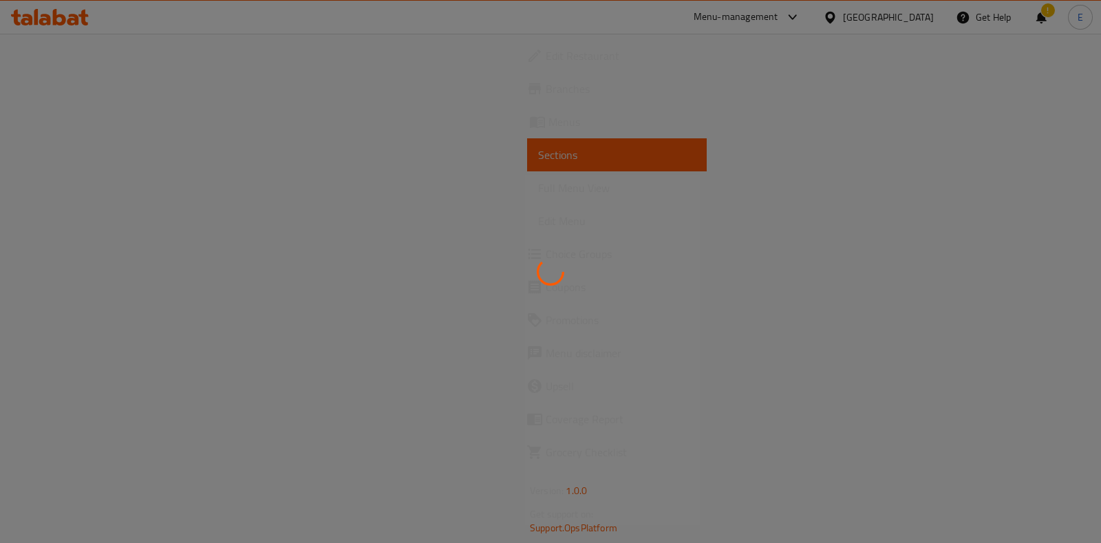
drag, startPoint x: 954, startPoint y: 1, endPoint x: 663, endPoint y: 20, distance: 291.6
click at [663, 20] on div at bounding box center [550, 271] width 1101 height 543
drag, startPoint x: 1087, startPoint y: 0, endPoint x: 725, endPoint y: -8, distance: 362.0
drag, startPoint x: 725, startPoint y: -8, endPoint x: 683, endPoint y: 17, distance: 49.7
click at [683, 17] on div at bounding box center [550, 271] width 1101 height 543
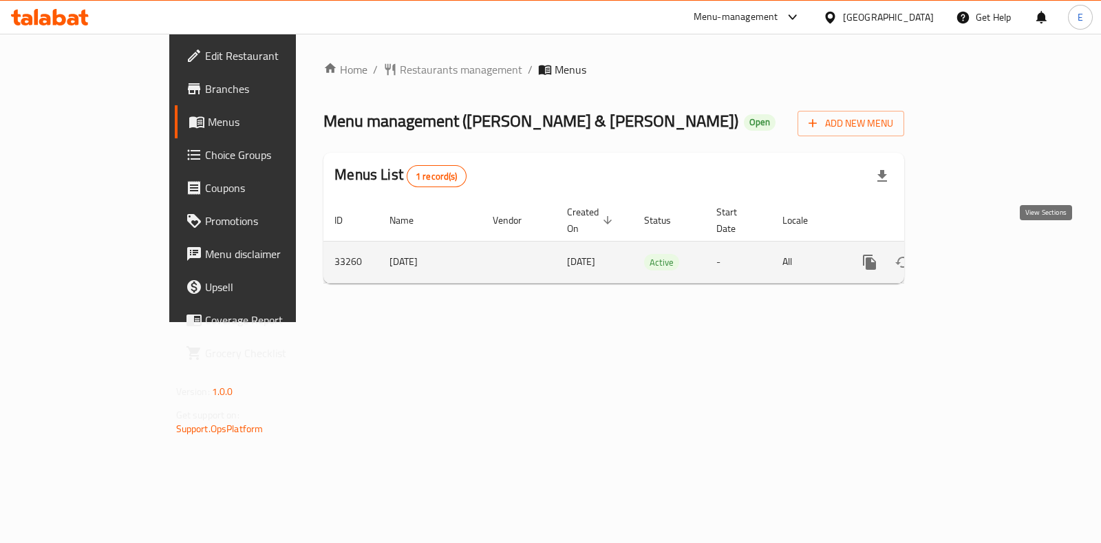
click at [977, 254] on icon "enhanced table" at bounding box center [968, 262] width 17 height 17
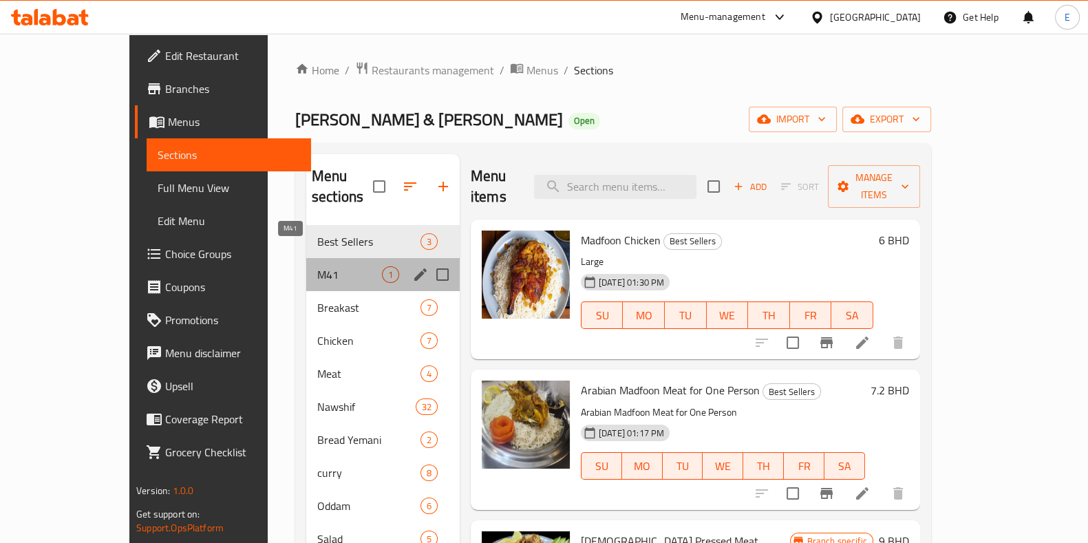
click at [317, 266] on span "M41" at bounding box center [349, 274] width 65 height 17
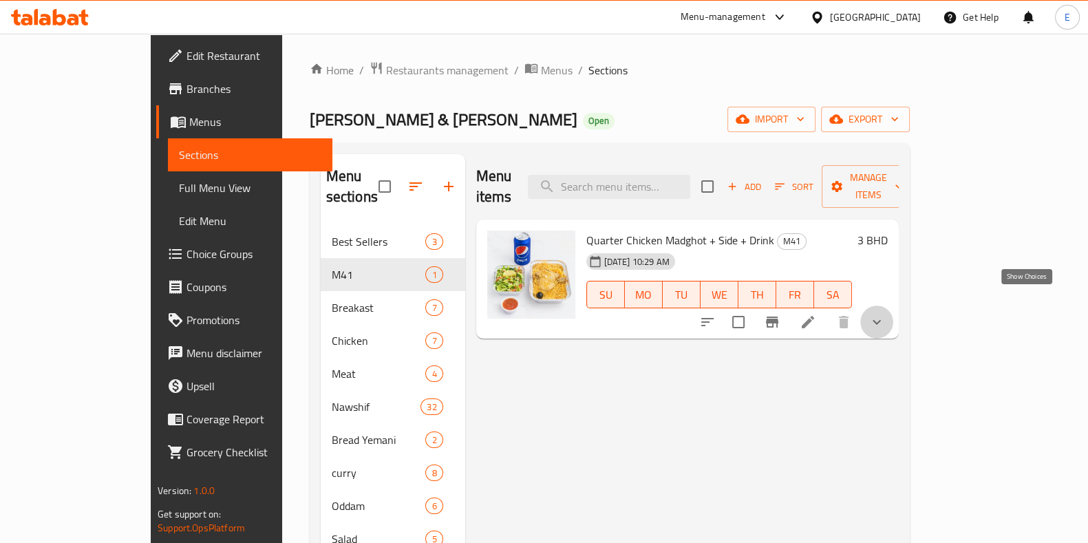
click at [885, 314] on icon "show more" at bounding box center [876, 322] width 17 height 17
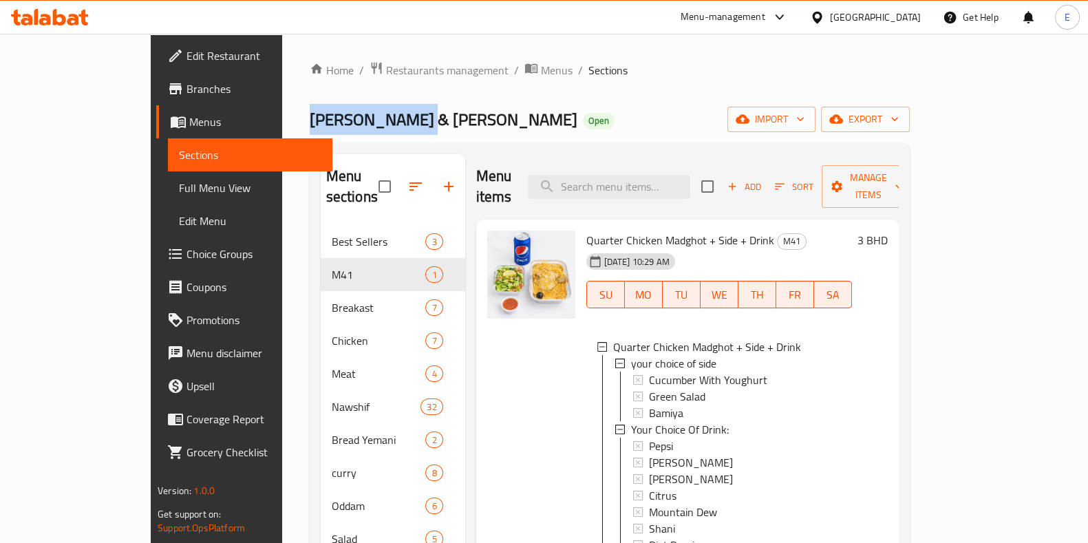
drag, startPoint x: 206, startPoint y: 122, endPoint x: 312, endPoint y: 133, distance: 107.1
click at [316, 127] on div "Home / Restaurants management / Menus / Sections Nathri Modhapi & Mandi Open im…" at bounding box center [609, 385] width 655 height 702
click at [310, 133] on span "Nathri Modhapi & Mandi" at bounding box center [444, 119] width 268 height 31
drag, startPoint x: 249, startPoint y: 116, endPoint x: 222, endPoint y: 120, distance: 27.1
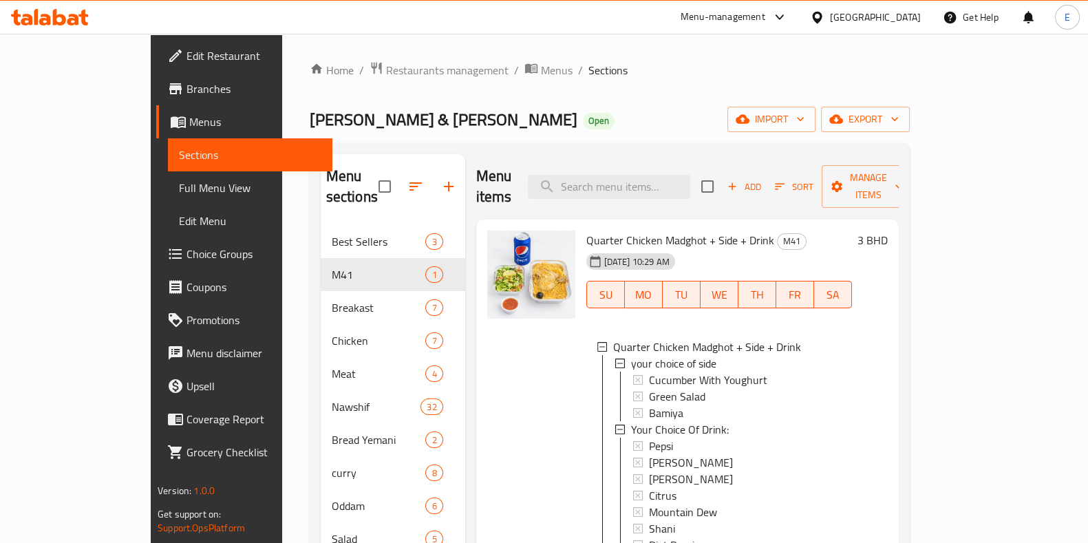
click at [310, 116] on span "Nathri Modhapi & Mandi" at bounding box center [444, 119] width 268 height 31
drag, startPoint x: 246, startPoint y: 126, endPoint x: 378, endPoint y: 122, distance: 132.9
click at [378, 122] on div "Home / Restaurants management / Menus / Sections Nathri Modhapi & Mandi Open im…" at bounding box center [609, 385] width 655 height 702
copy span "Nathri Modhapi & Mandi"
click at [511, 339] on div at bounding box center [531, 430] width 99 height 411
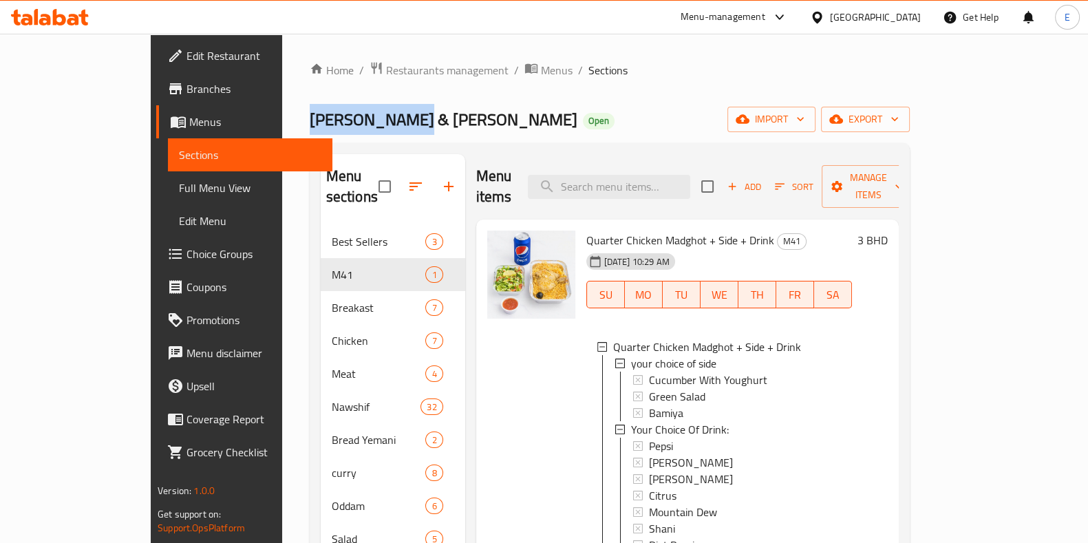
drag, startPoint x: 202, startPoint y: 125, endPoint x: 314, endPoint y: 127, distance: 111.5
click at [314, 127] on div "Home / Restaurants management / Menus / Sections Nathri Modhapi & Mandi Open im…" at bounding box center [609, 385] width 655 height 702
click at [313, 127] on span "Nathri Modhapi & Mandi" at bounding box center [444, 119] width 268 height 31
drag, startPoint x: 203, startPoint y: 15, endPoint x: 616, endPoint y: 98, distance: 421.0
click at [616, 98] on div "Home / Restaurants management / Menus / Sections Nathri Modhapi & Mandi Open im…" at bounding box center [610, 384] width 600 height 647
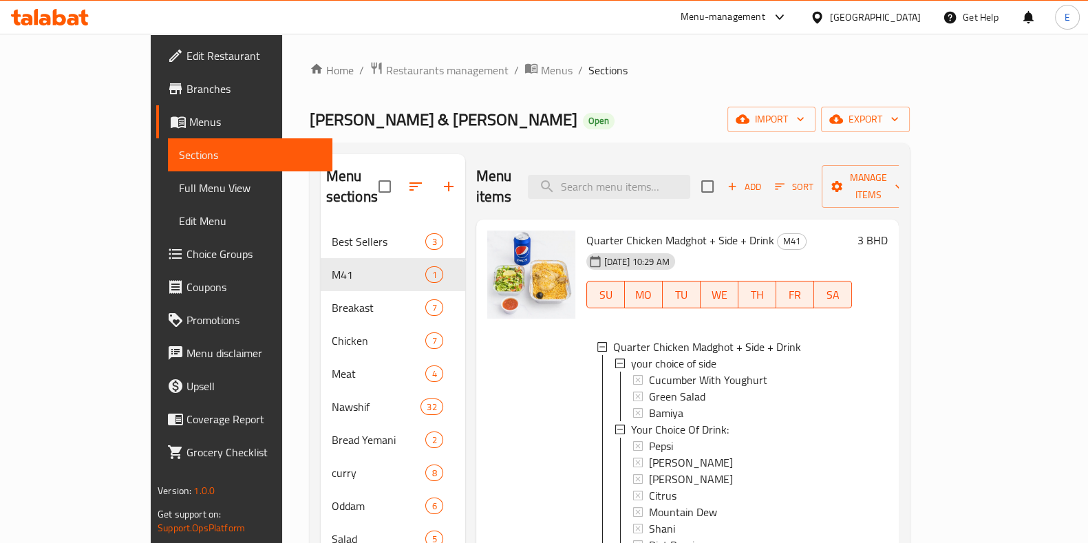
drag, startPoint x: 532, startPoint y: 160, endPoint x: 469, endPoint y: 117, distance: 76.7
click at [469, 117] on div "Nathri Modhapi & Mandi Open import export" at bounding box center [610, 119] width 600 height 25
drag, startPoint x: 205, startPoint y: 96, endPoint x: 654, endPoint y: 101, distance: 449.3
click at [657, 101] on div "Home / Restaurants management / Menus / Sections Nathri Modhapi & Mandi Open im…" at bounding box center [610, 384] width 600 height 647
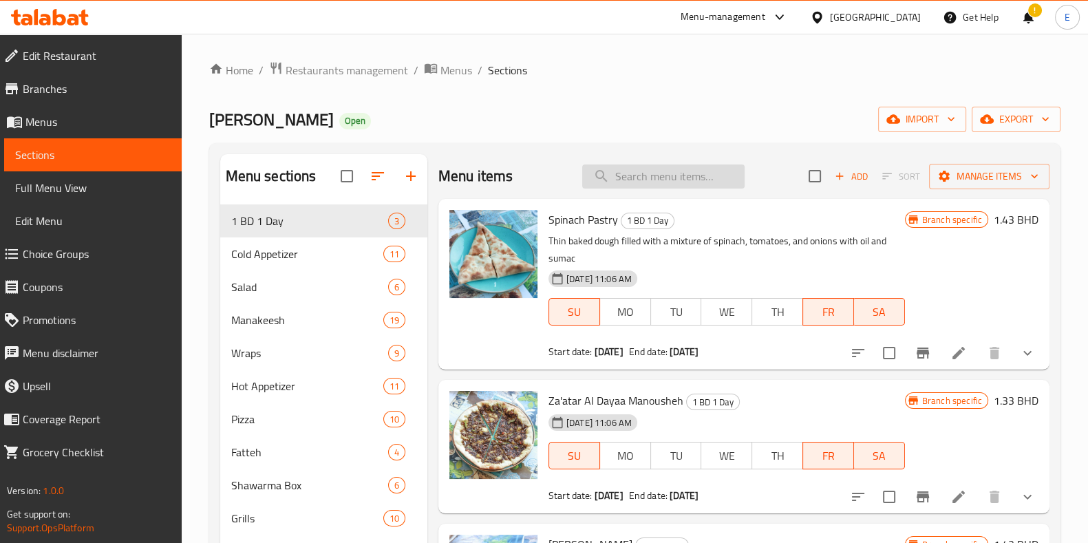
click at [630, 173] on input "search" at bounding box center [663, 176] width 162 height 24
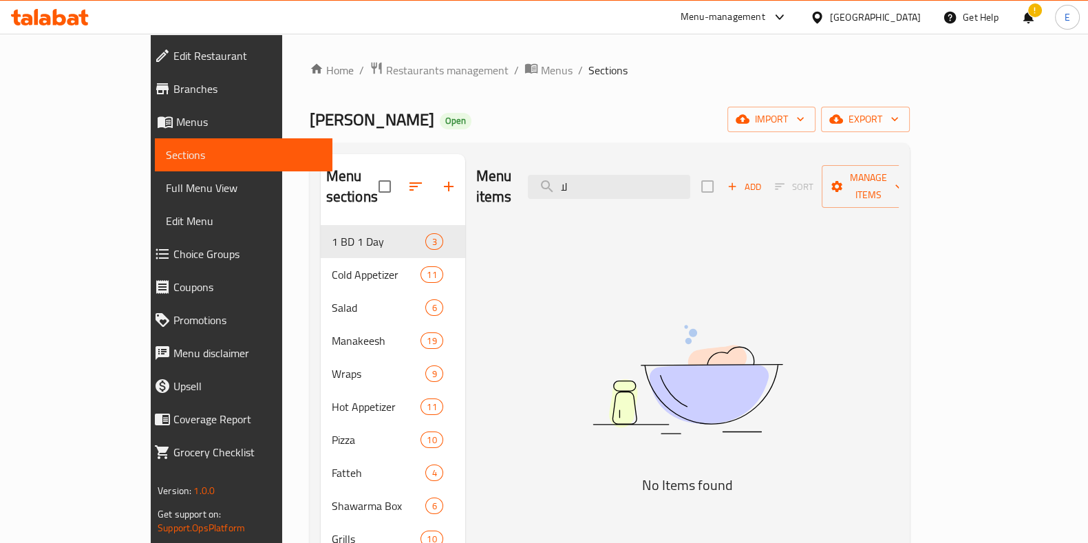
type input "ل"
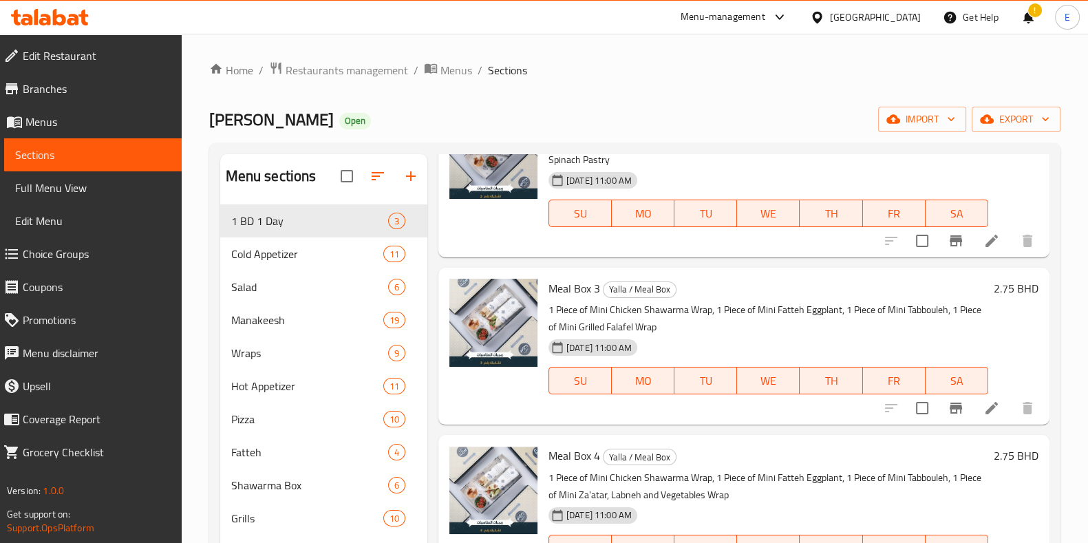
scroll to position [1548, 0]
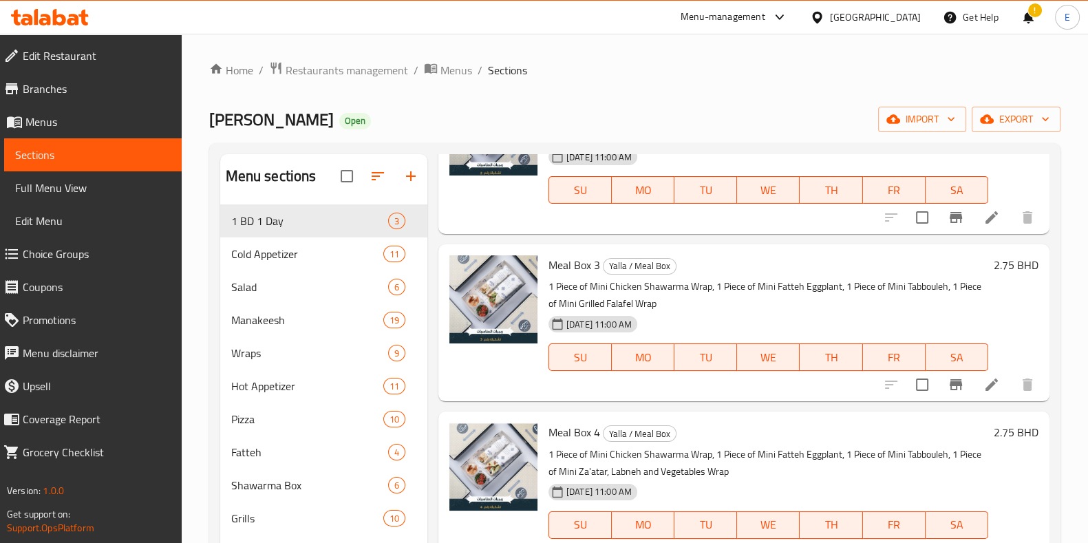
type input "box"
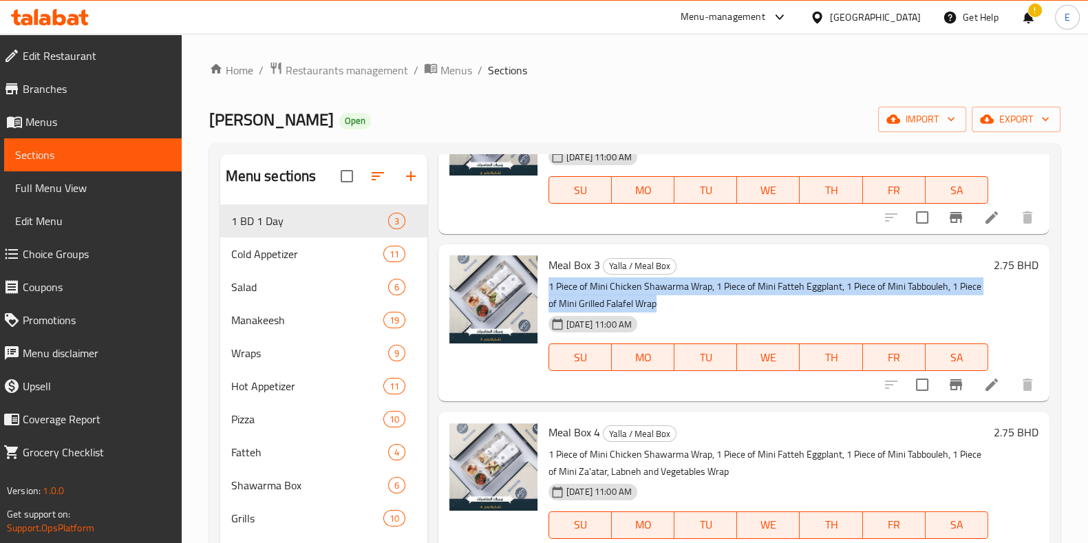
drag, startPoint x: 550, startPoint y: 286, endPoint x: 705, endPoint y: 301, distance: 155.5
click at [705, 301] on p "1 Piece of Mini Chicken Shawarma Wrap, 1 Piece of Mini Fatteh Eggplant, 1 Piece…" at bounding box center [768, 295] width 440 height 34
click at [705, 302] on p "1 Piece of Mini Chicken Shawarma Wrap, 1 Piece of Mini Fatteh Eggplant, 1 Piece…" at bounding box center [768, 295] width 440 height 34
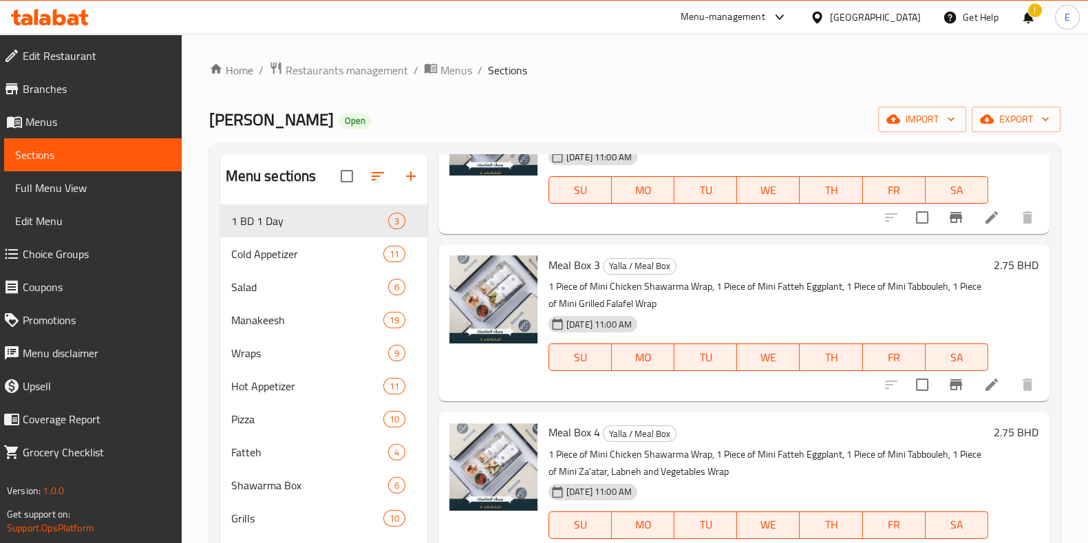
drag, startPoint x: 191, startPoint y: 42, endPoint x: 415, endPoint y: 32, distance: 224.5
drag, startPoint x: 415, startPoint y: 32, endPoint x: 364, endPoint y: 40, distance: 51.5
click at [364, 40] on div "Home / Restaurants management / Menus / Sections Manaeesh Jubran Open import ex…" at bounding box center [635, 471] width 906 height 875
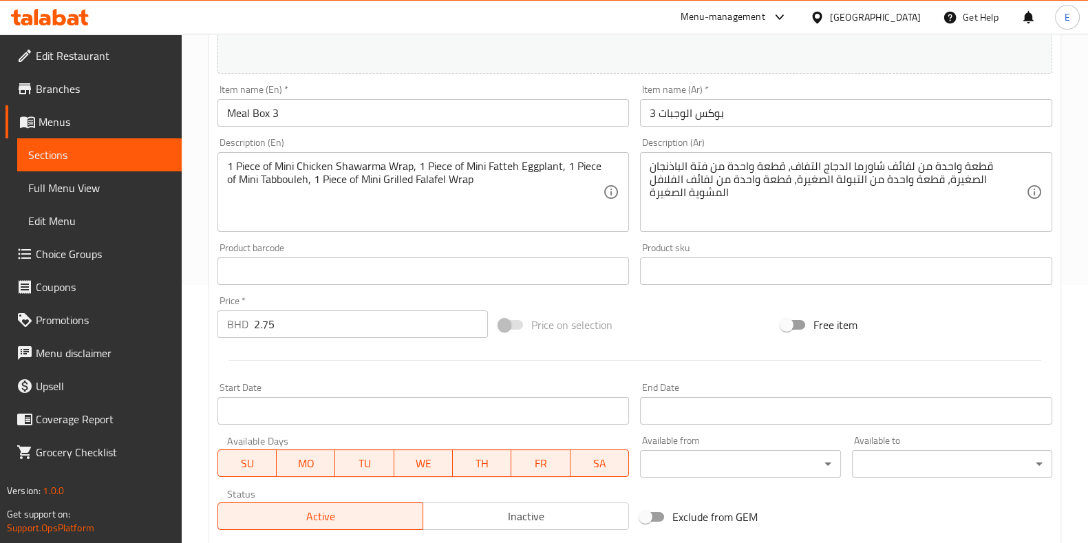
scroll to position [171, 0]
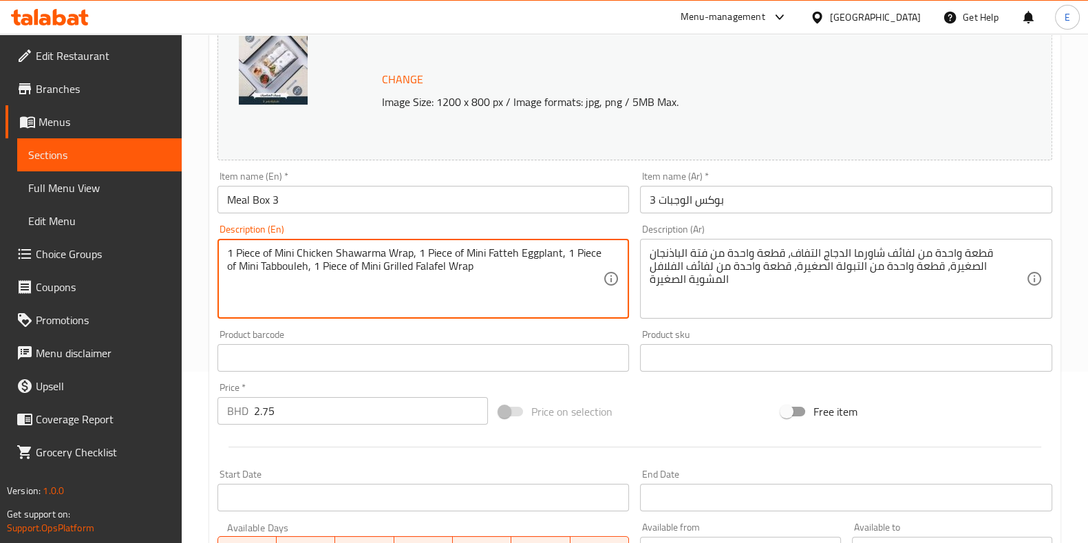
drag, startPoint x: 516, startPoint y: 277, endPoint x: 533, endPoint y: 323, distance: 49.2
